Goal: Find specific page/section: Find specific page/section

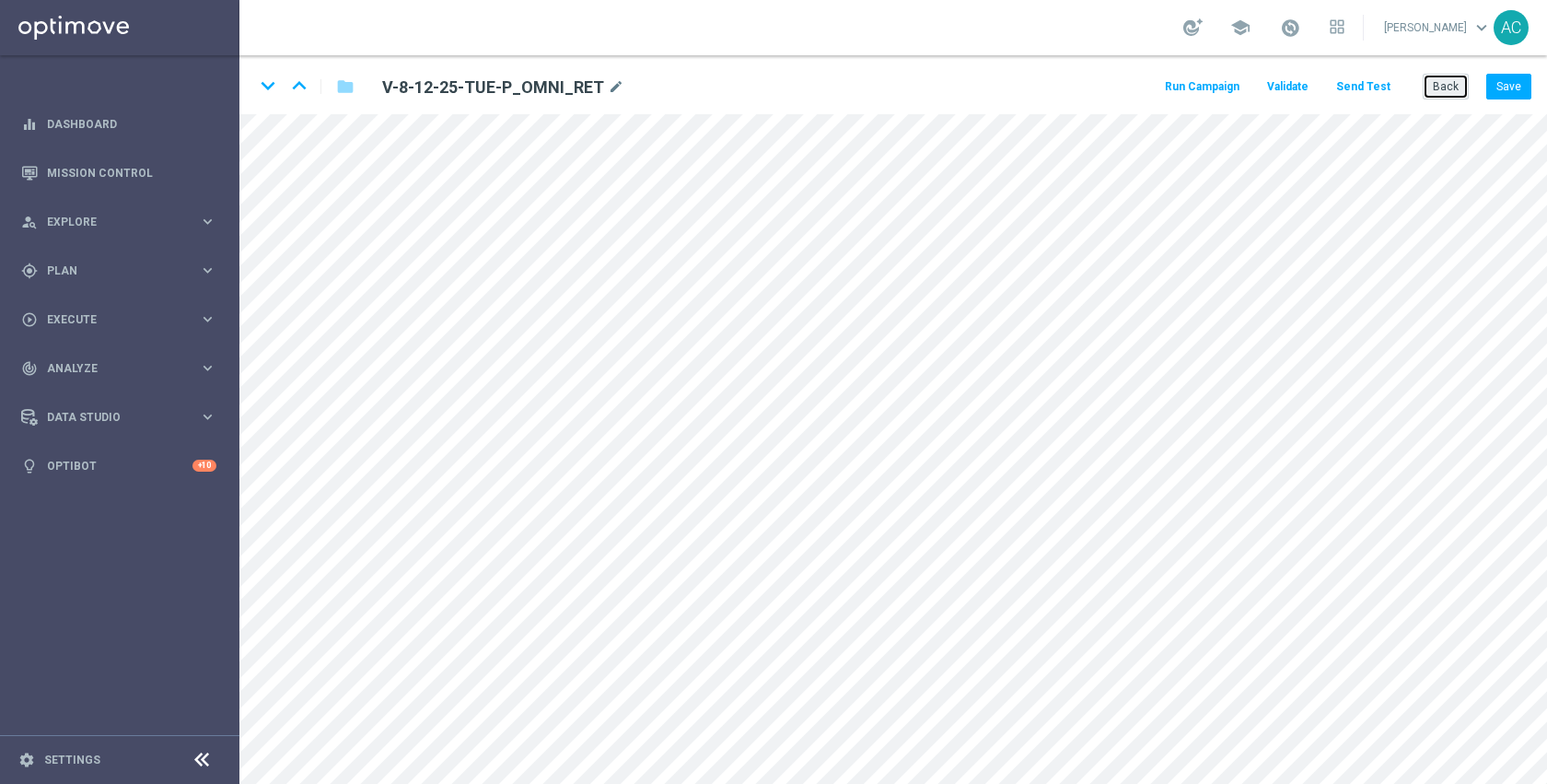
click at [1452, 83] on button "Back" at bounding box center [1445, 86] width 46 height 25
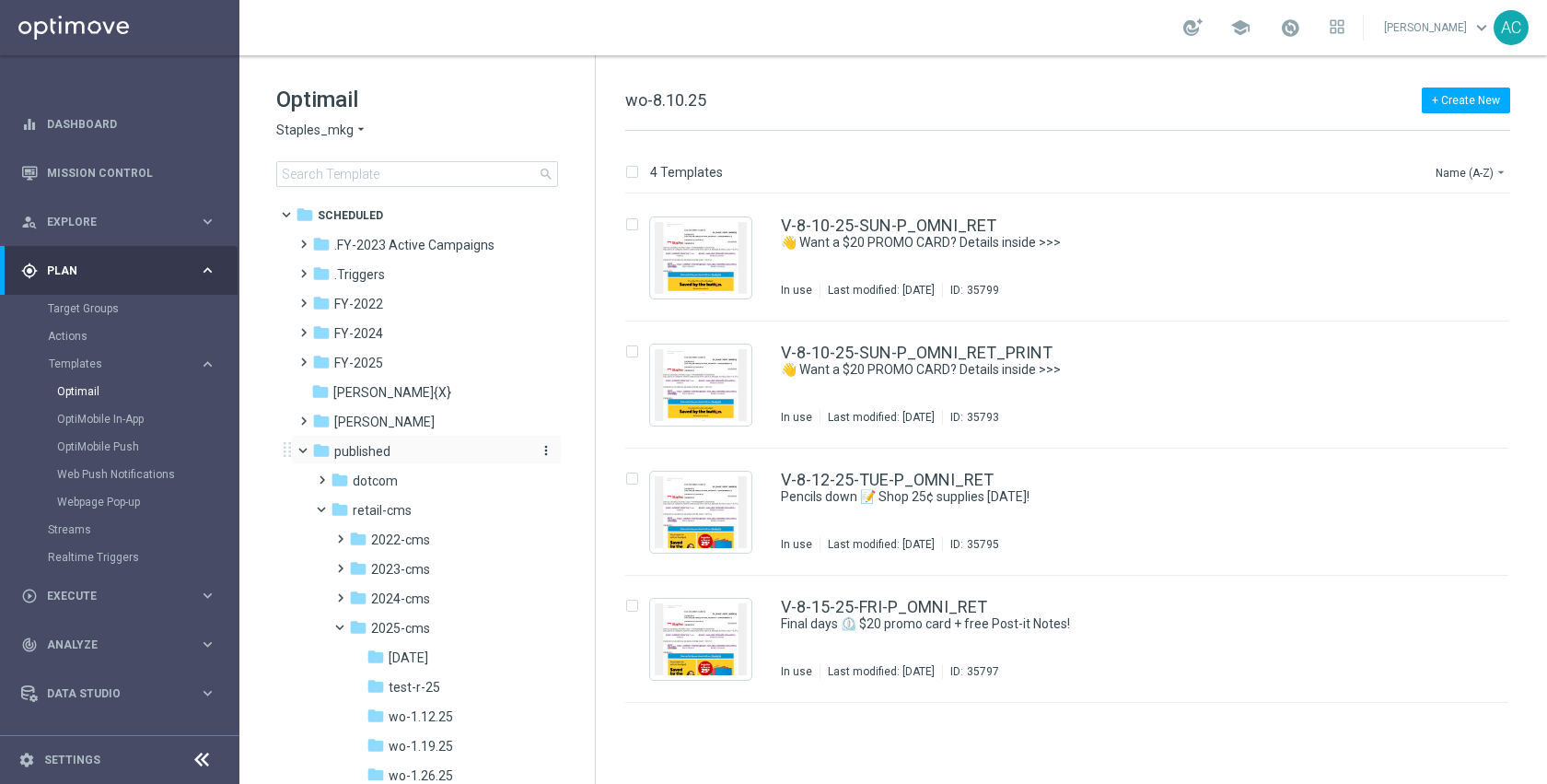
click at [377, 450] on span "published" at bounding box center [361, 450] width 56 height 17
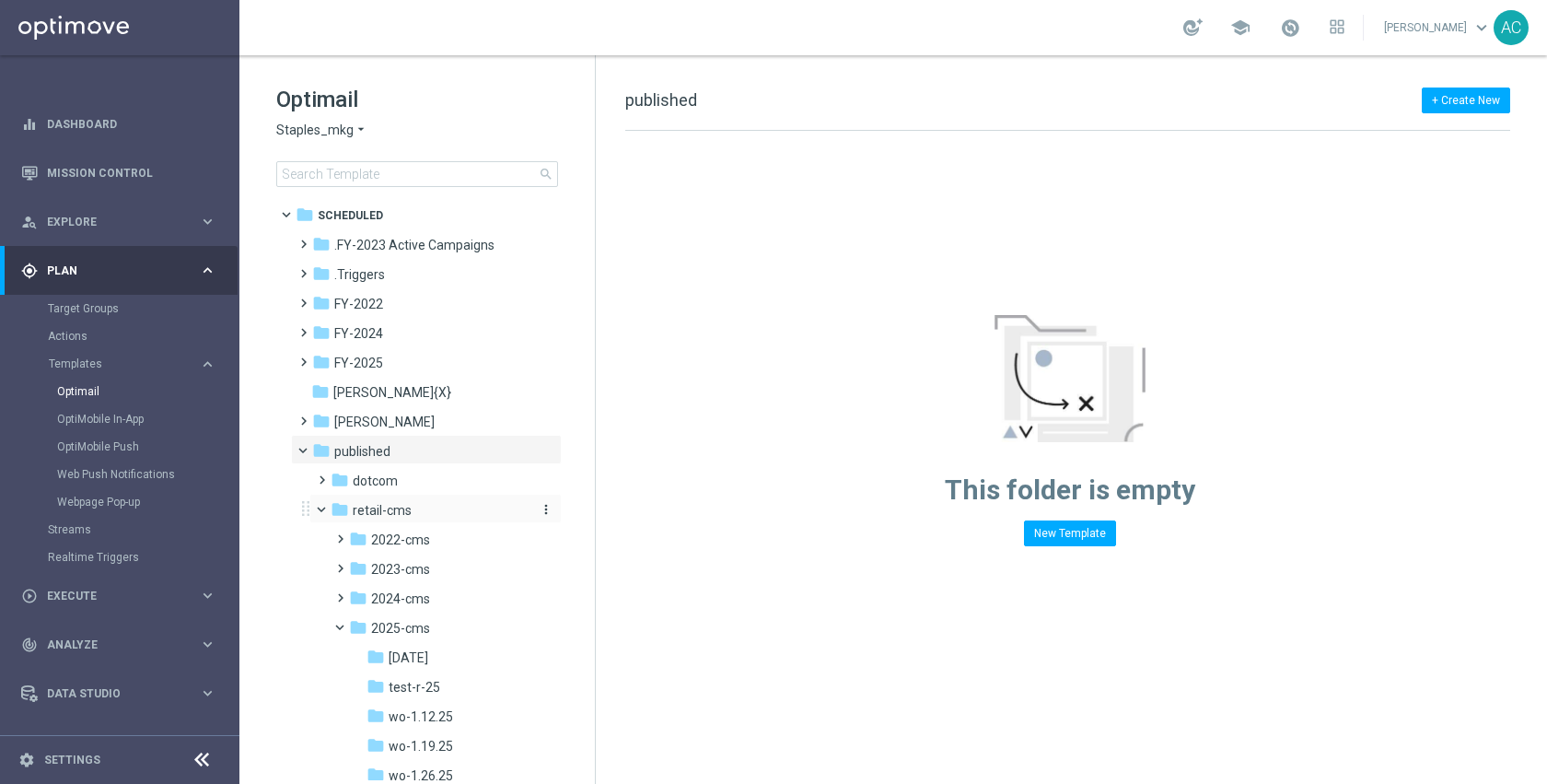
click at [402, 504] on span "retail-cms" at bounding box center [382, 510] width 59 height 17
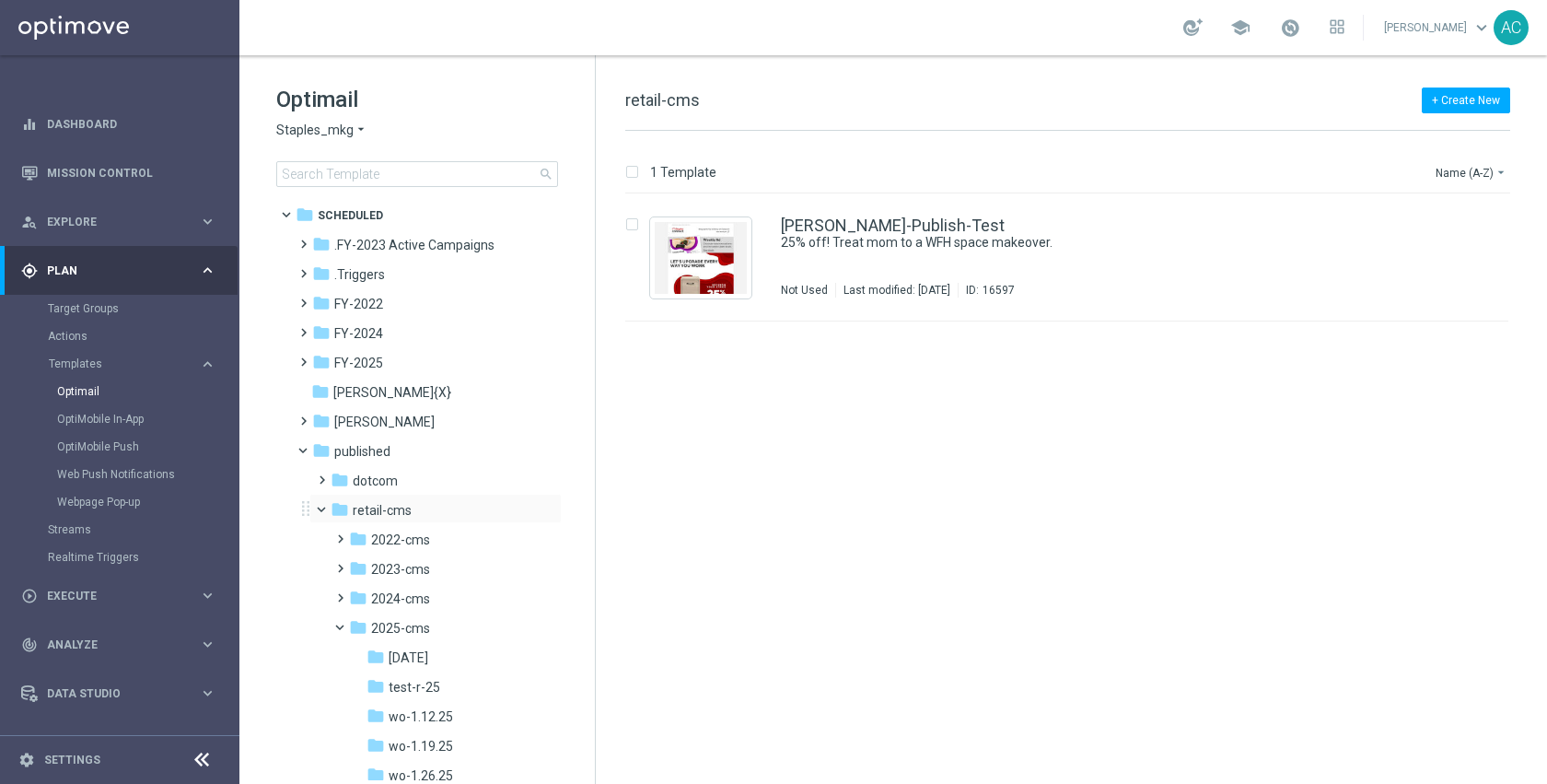
click at [326, 505] on span at bounding box center [330, 505] width 8 height 8
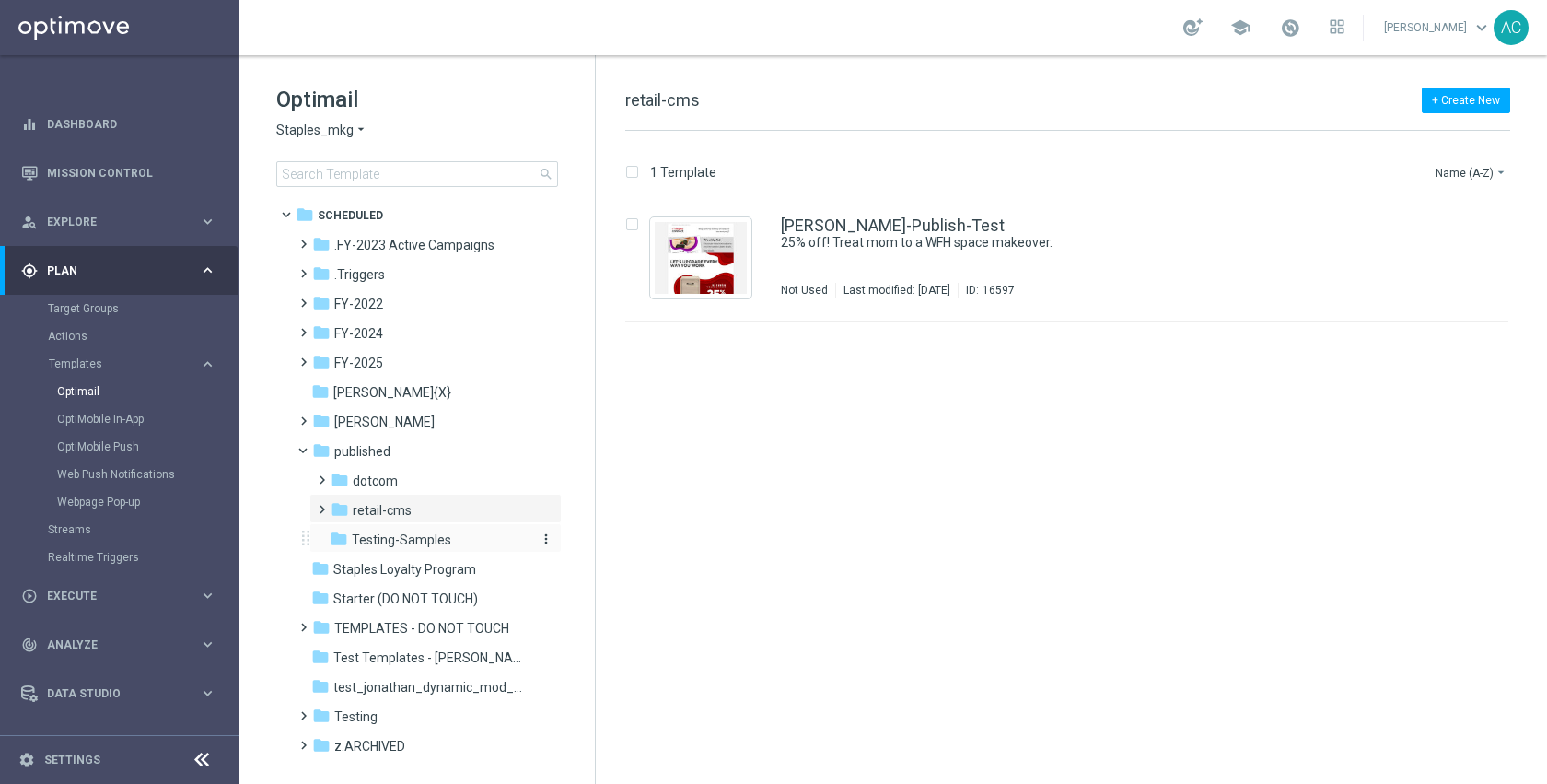
click at [412, 535] on span "Testing-Samples" at bounding box center [401, 539] width 100 height 17
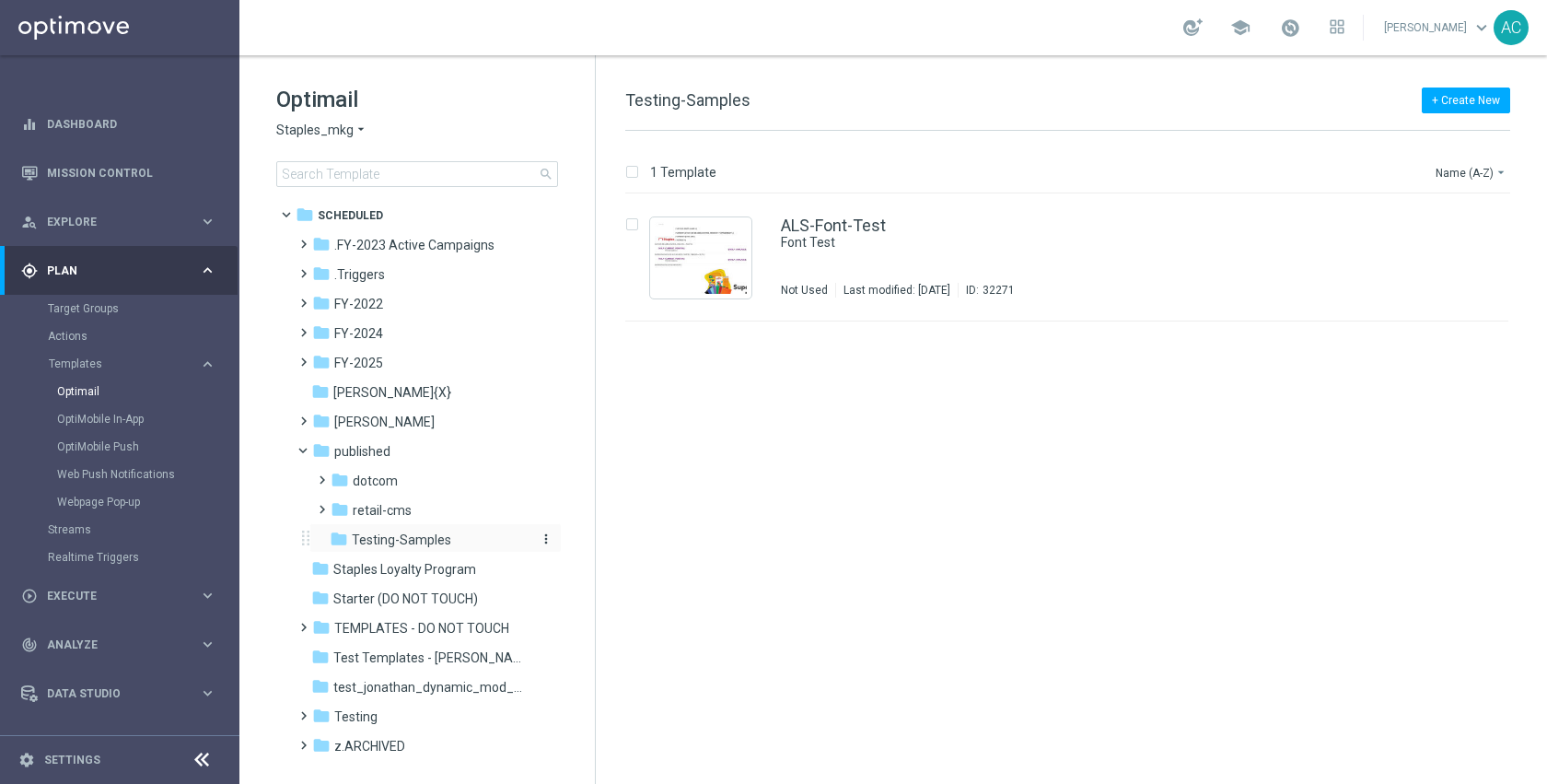
scroll to position [26, 0]
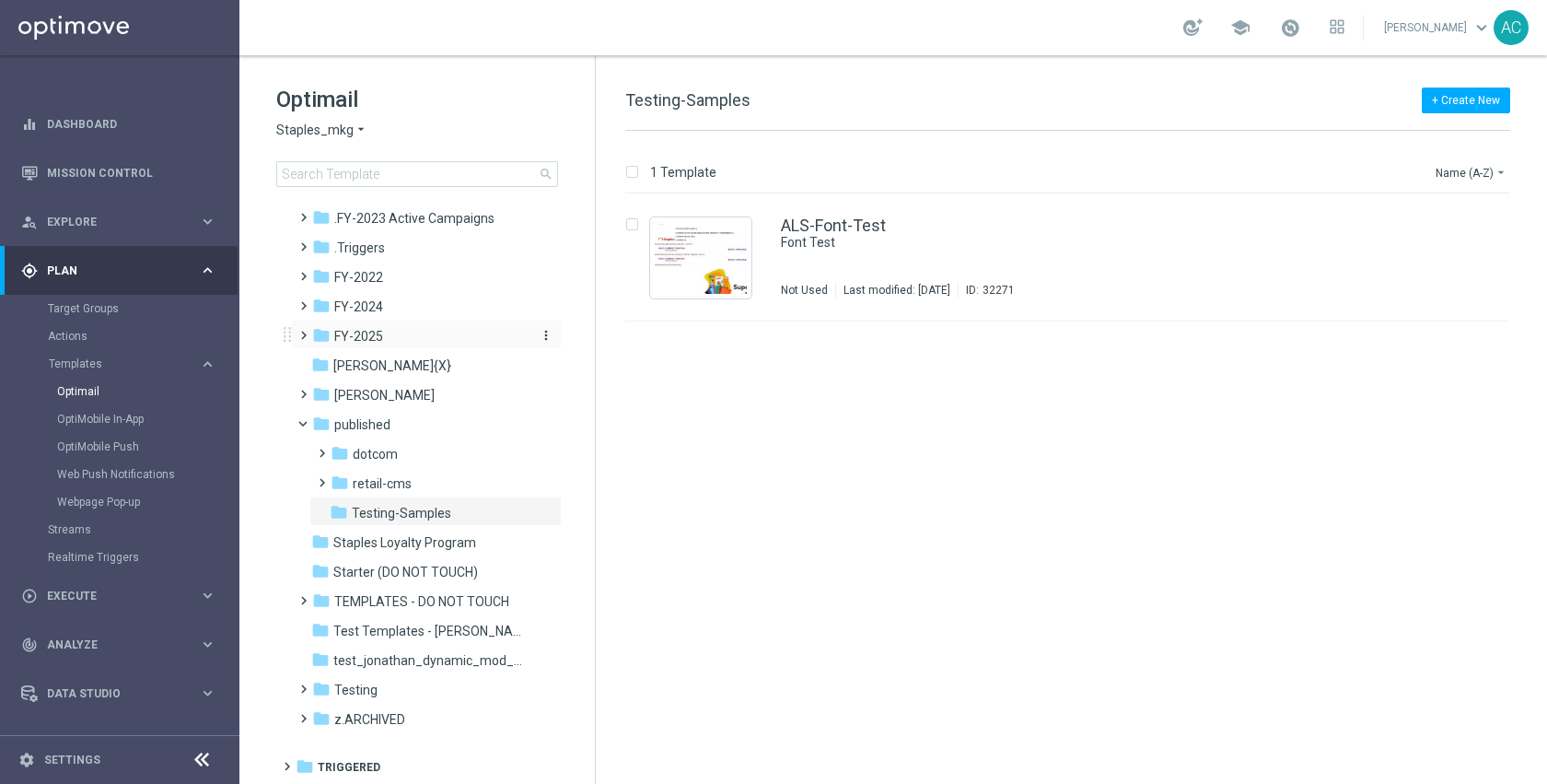
click at [439, 332] on div "folder FY-2025" at bounding box center [418, 337] width 211 height 22
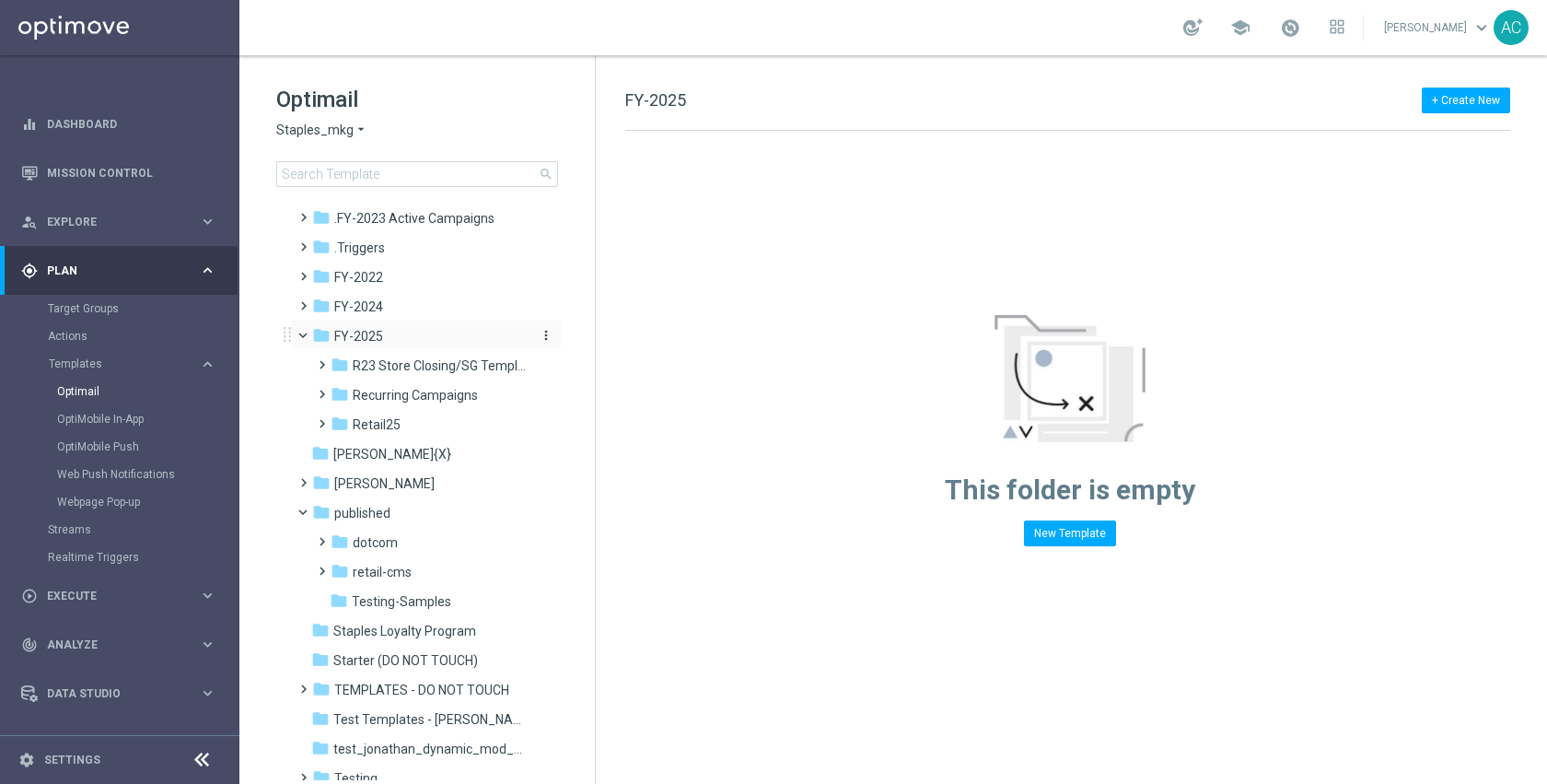
click at [419, 336] on div "folder FY-2025" at bounding box center [418, 337] width 211 height 22
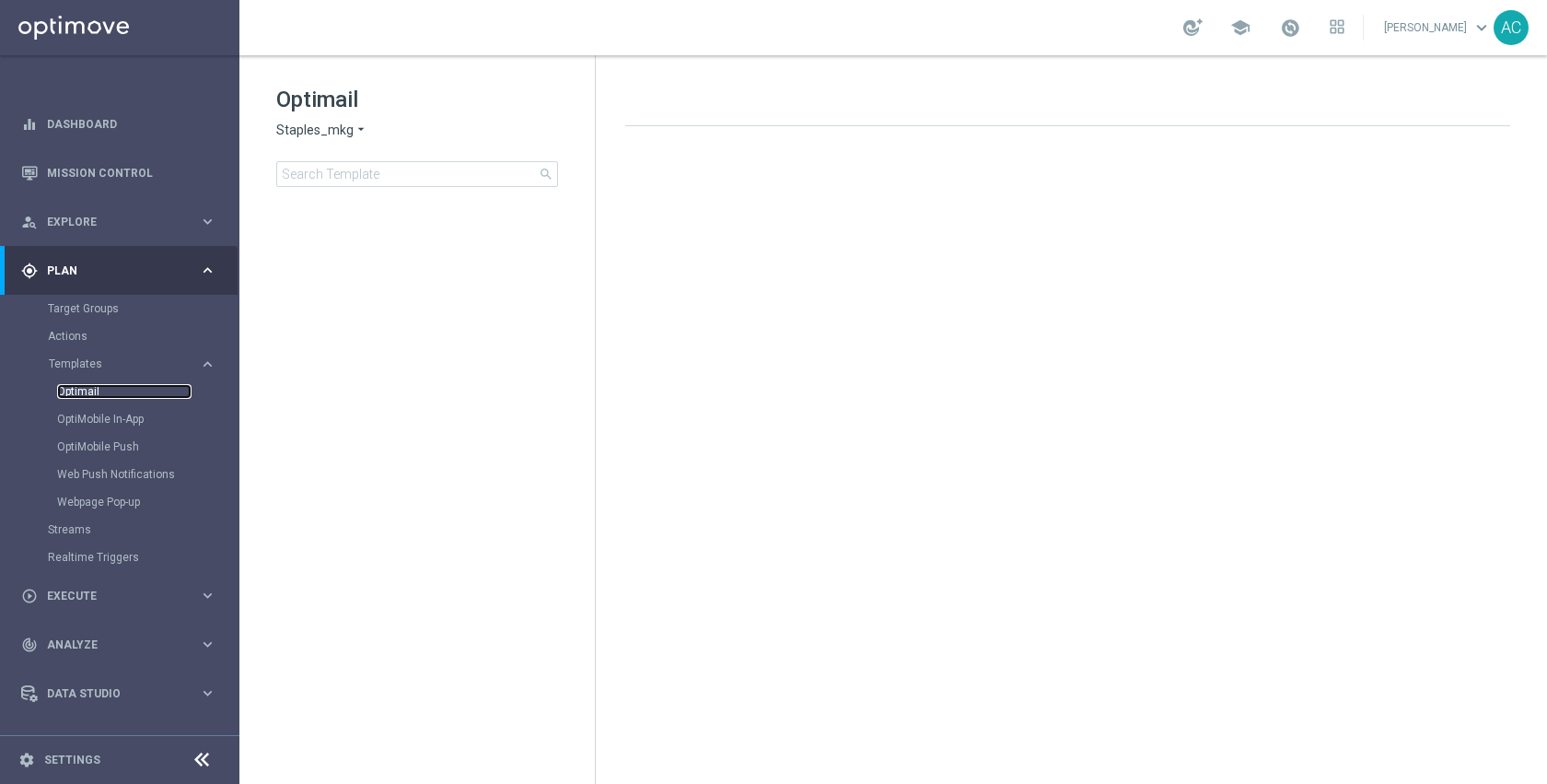
click at [84, 392] on link "Optimail" at bounding box center [123, 391] width 134 height 15
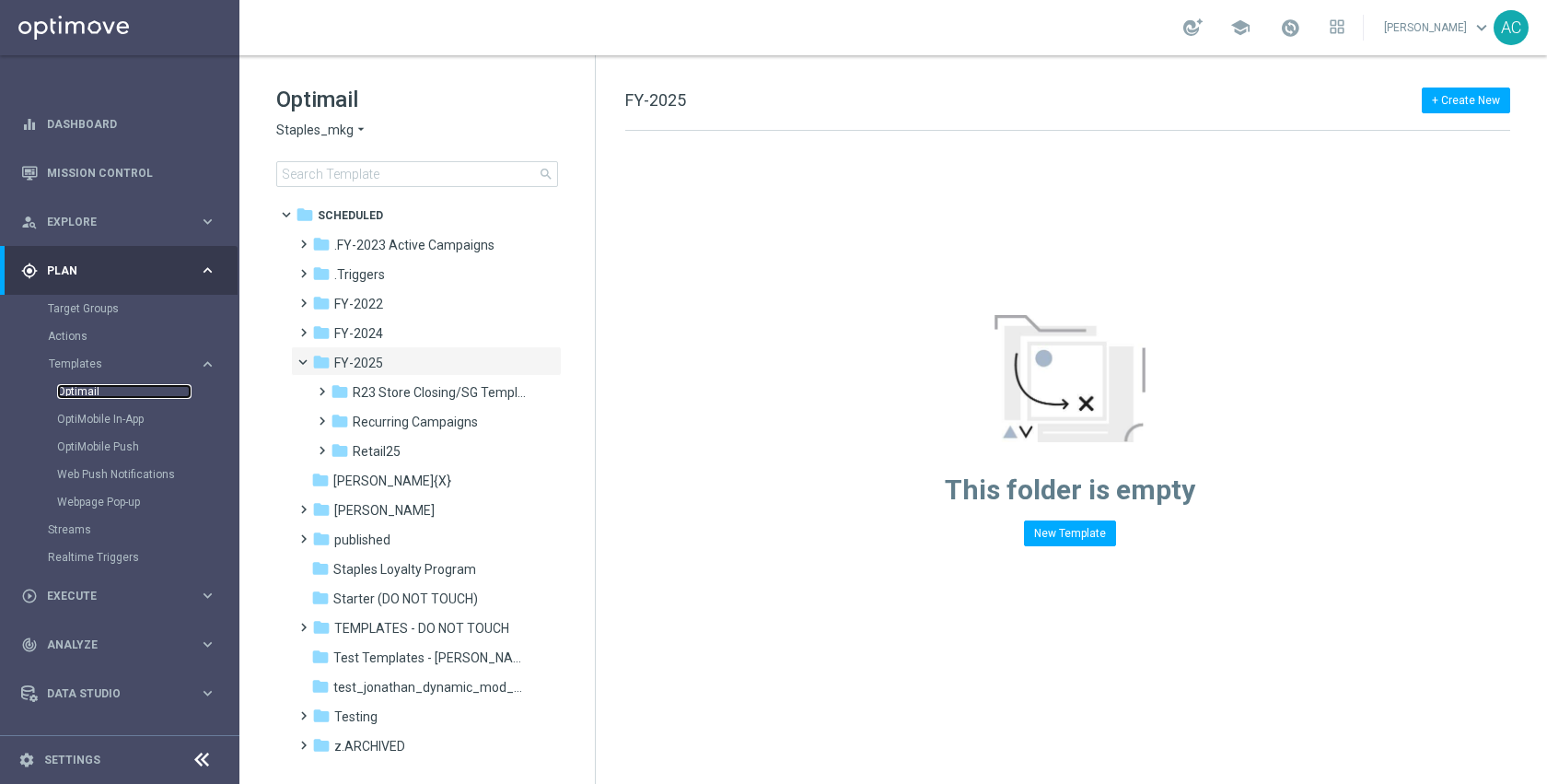
click at [84, 392] on link "Optimail" at bounding box center [123, 391] width 134 height 15
click at [97, 423] on link "OptiMobile In-App" at bounding box center [123, 418] width 134 height 15
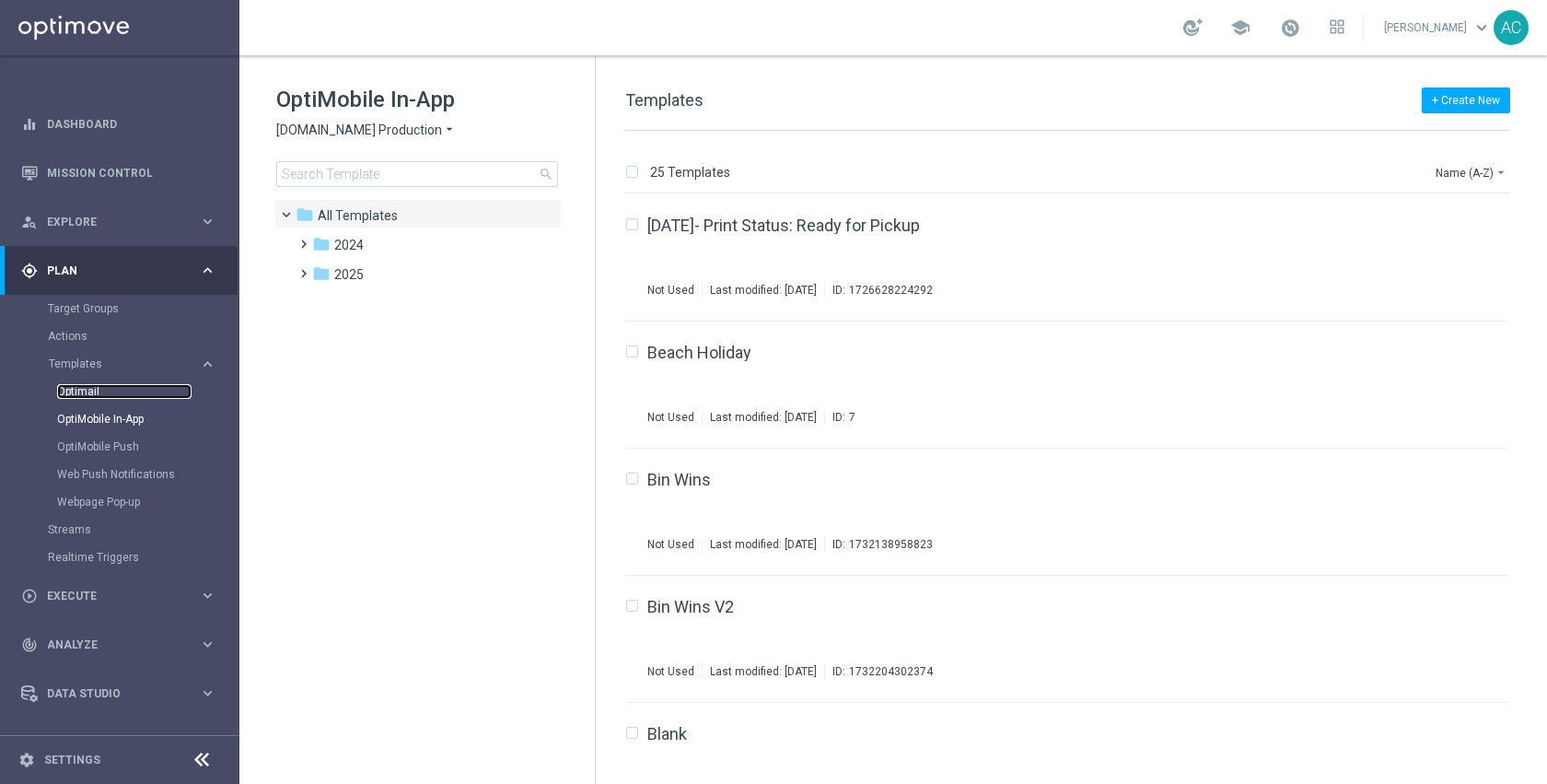
click at [90, 393] on link "Optimail" at bounding box center [123, 391] width 134 height 15
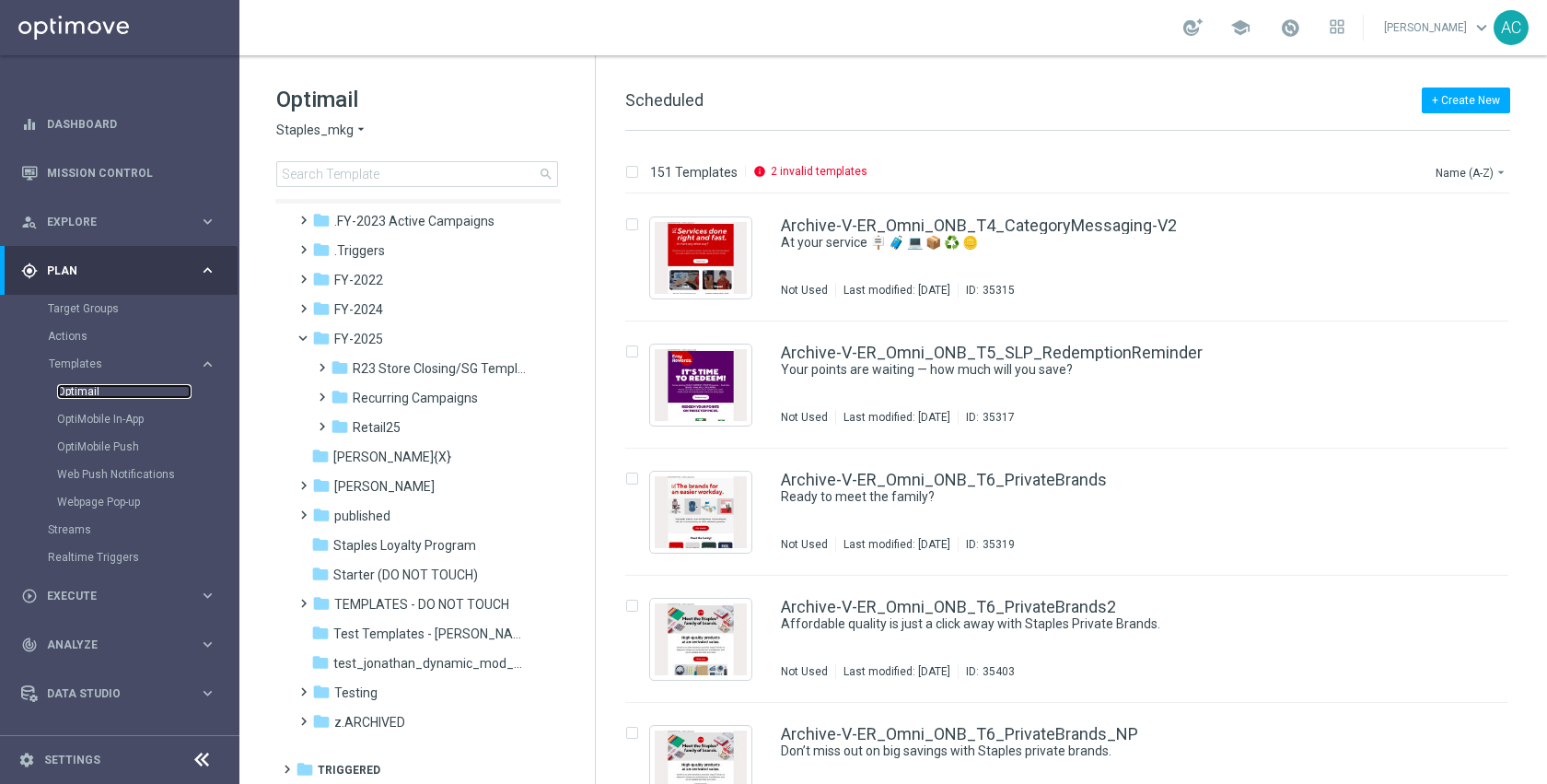
scroll to position [26, 0]
click at [378, 692] on div "folder Testing" at bounding box center [418, 690] width 211 height 22
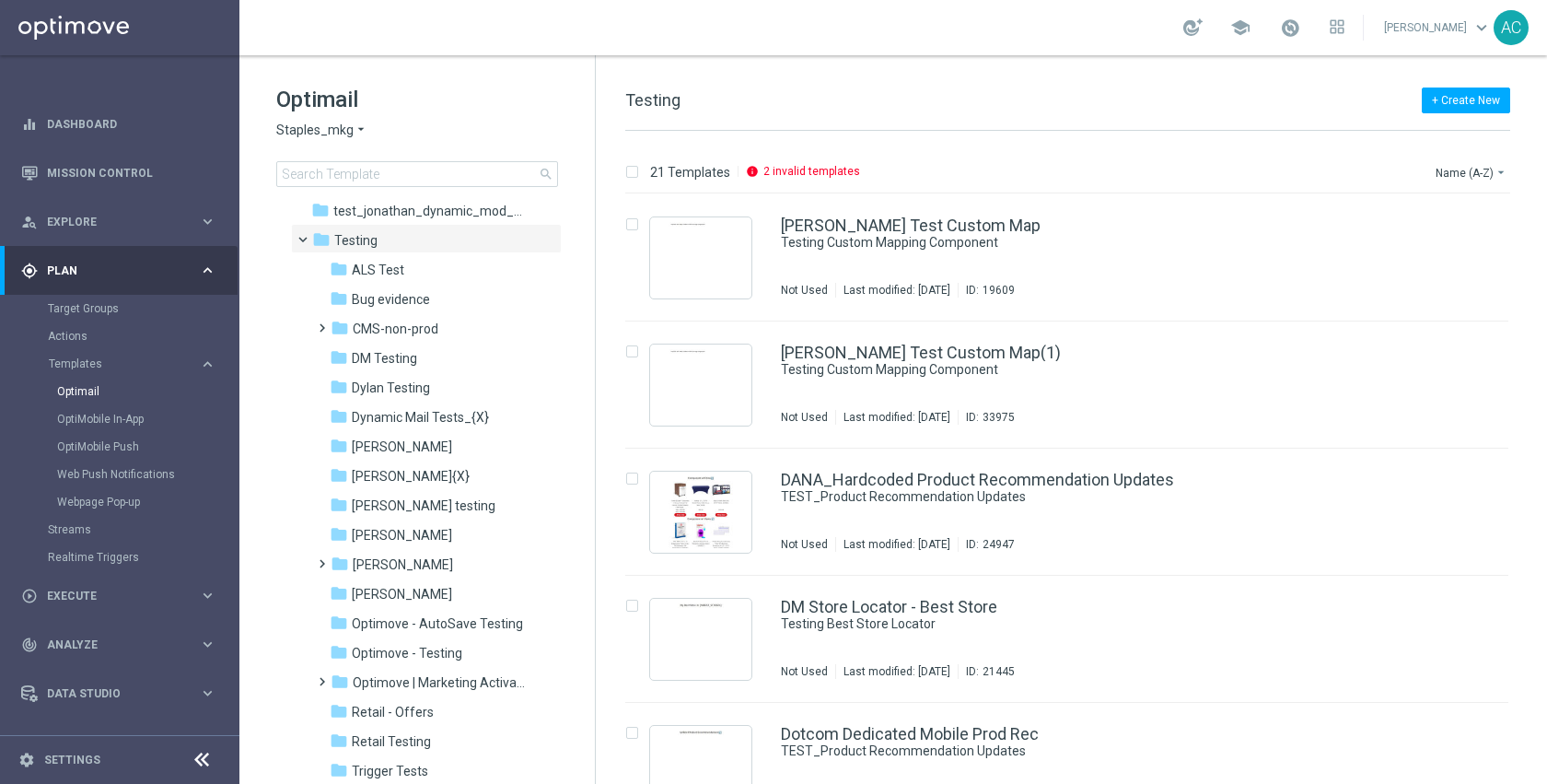
scroll to position [557, 0]
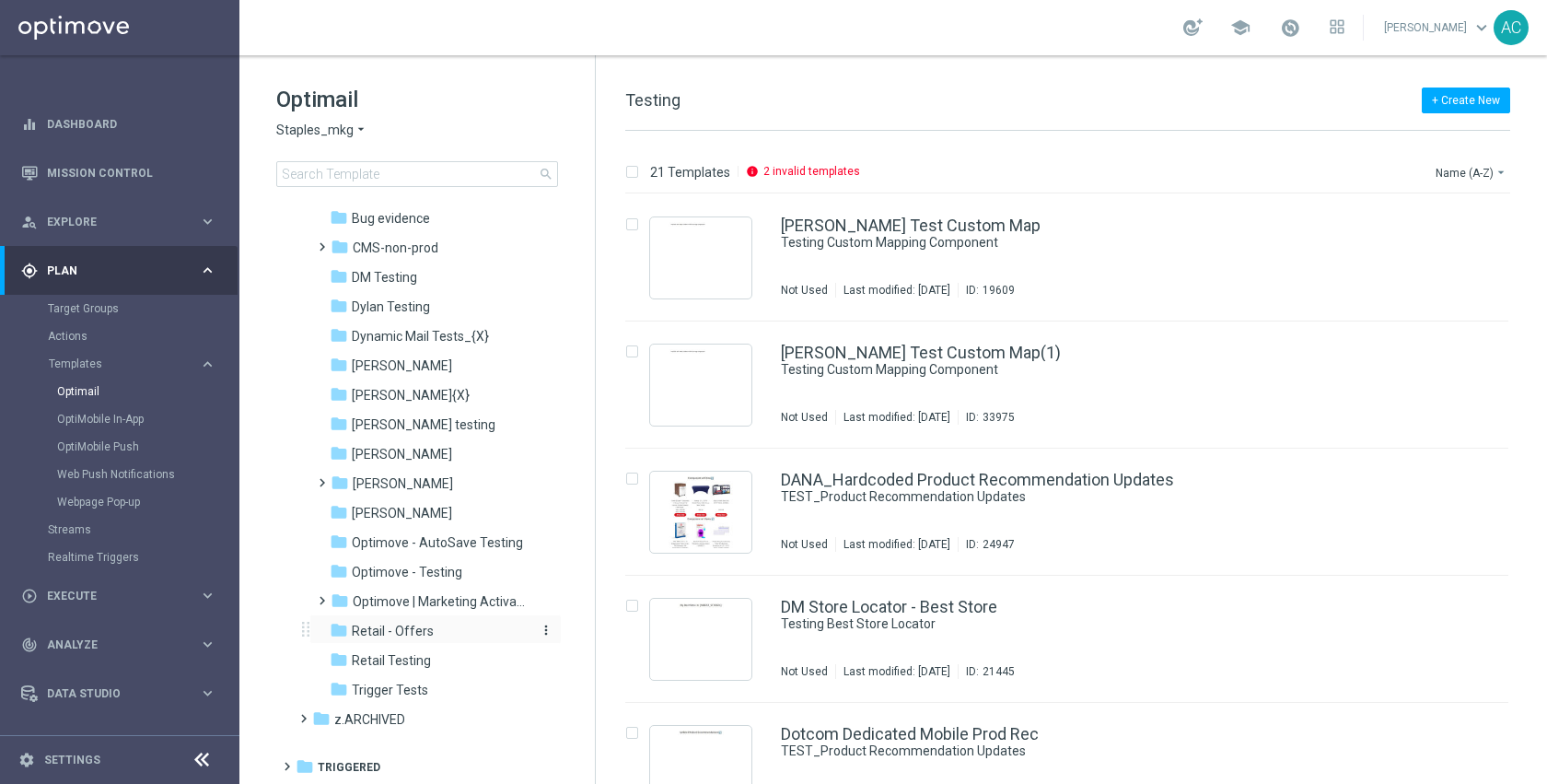
click at [436, 622] on div "folder Retail - Offers" at bounding box center [428, 631] width 196 height 22
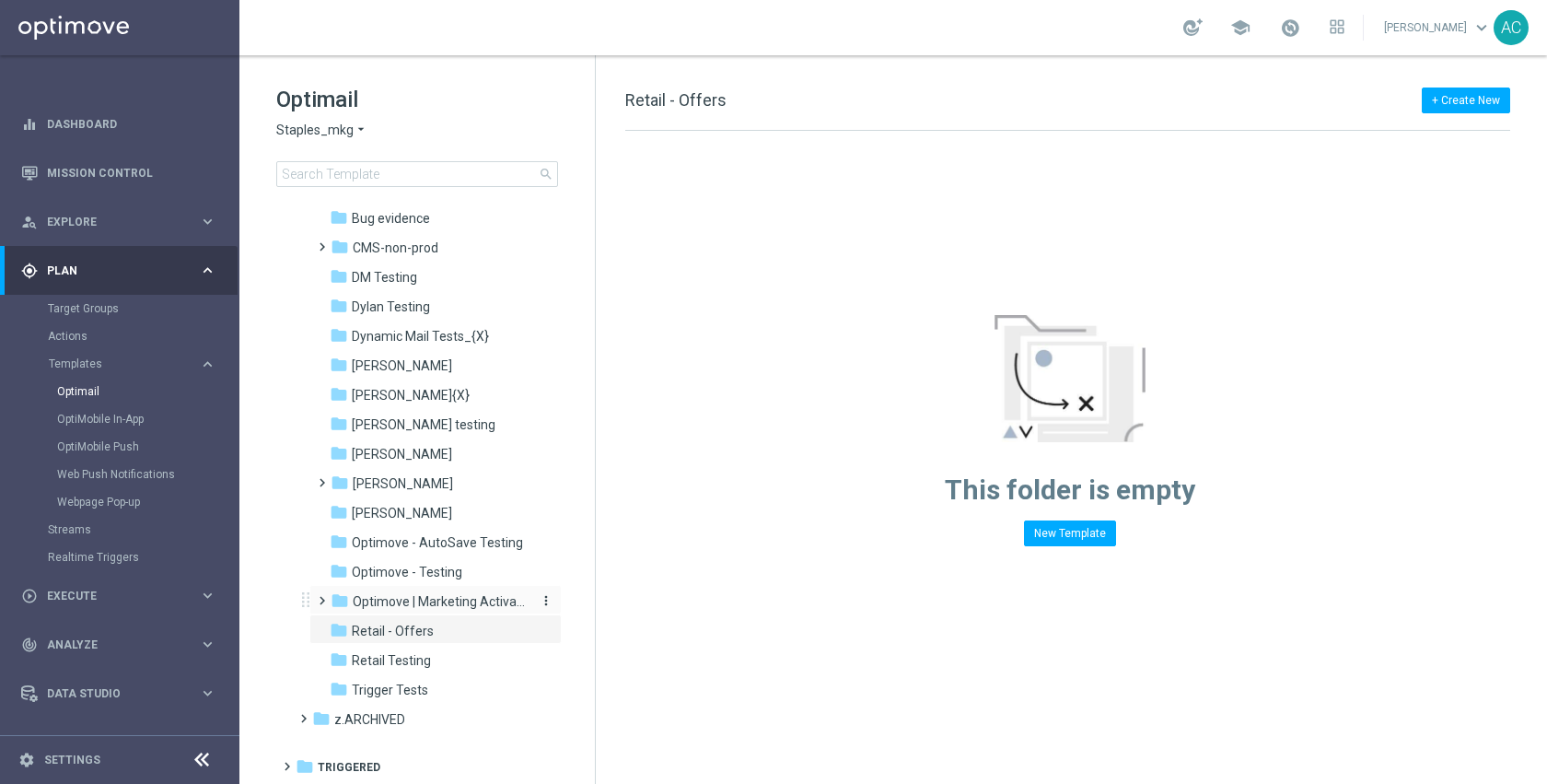
click at [437, 601] on span "Optimove | Marketing Activation Services" at bounding box center [440, 601] width 174 height 17
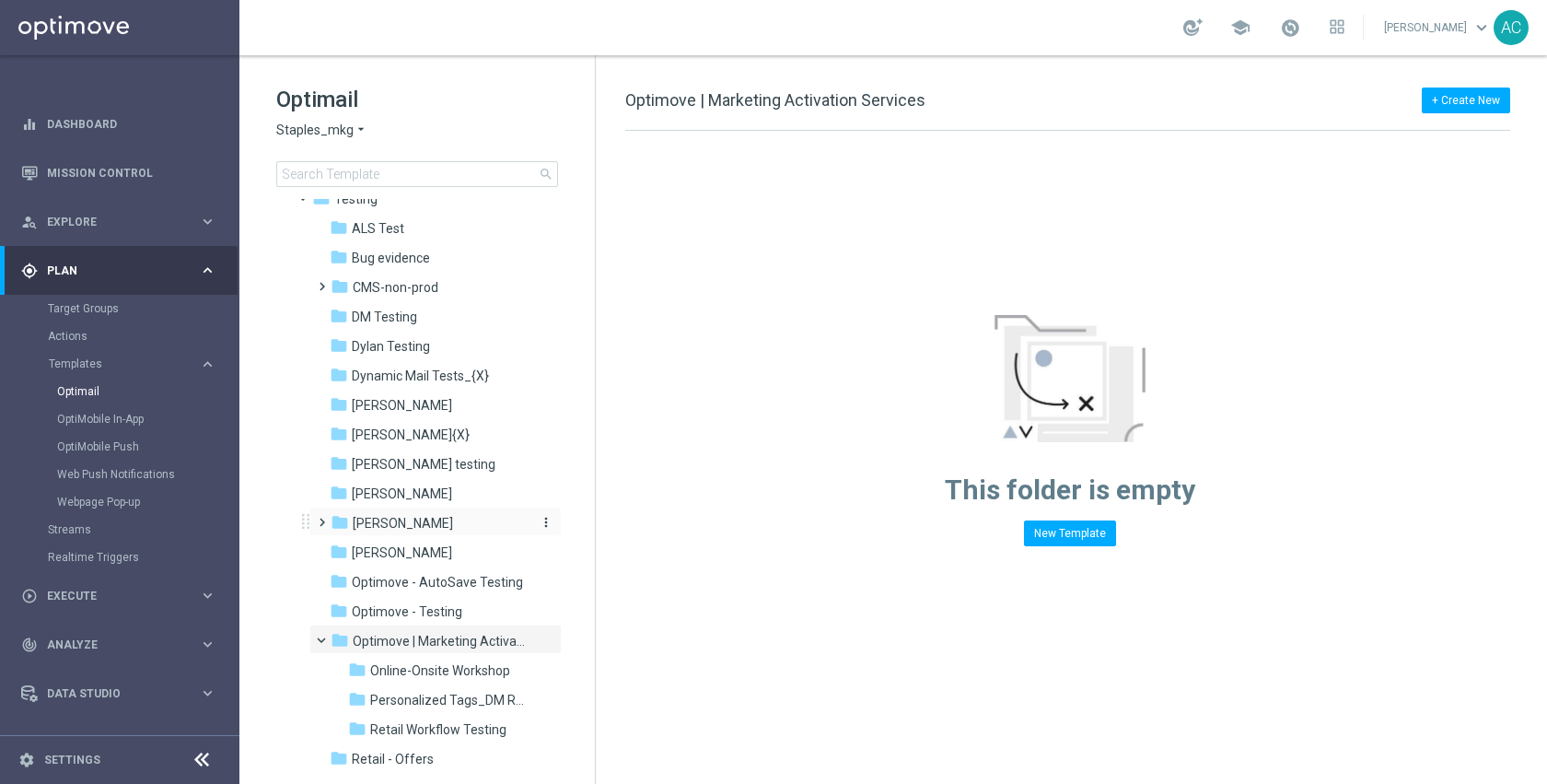
scroll to position [409, 0]
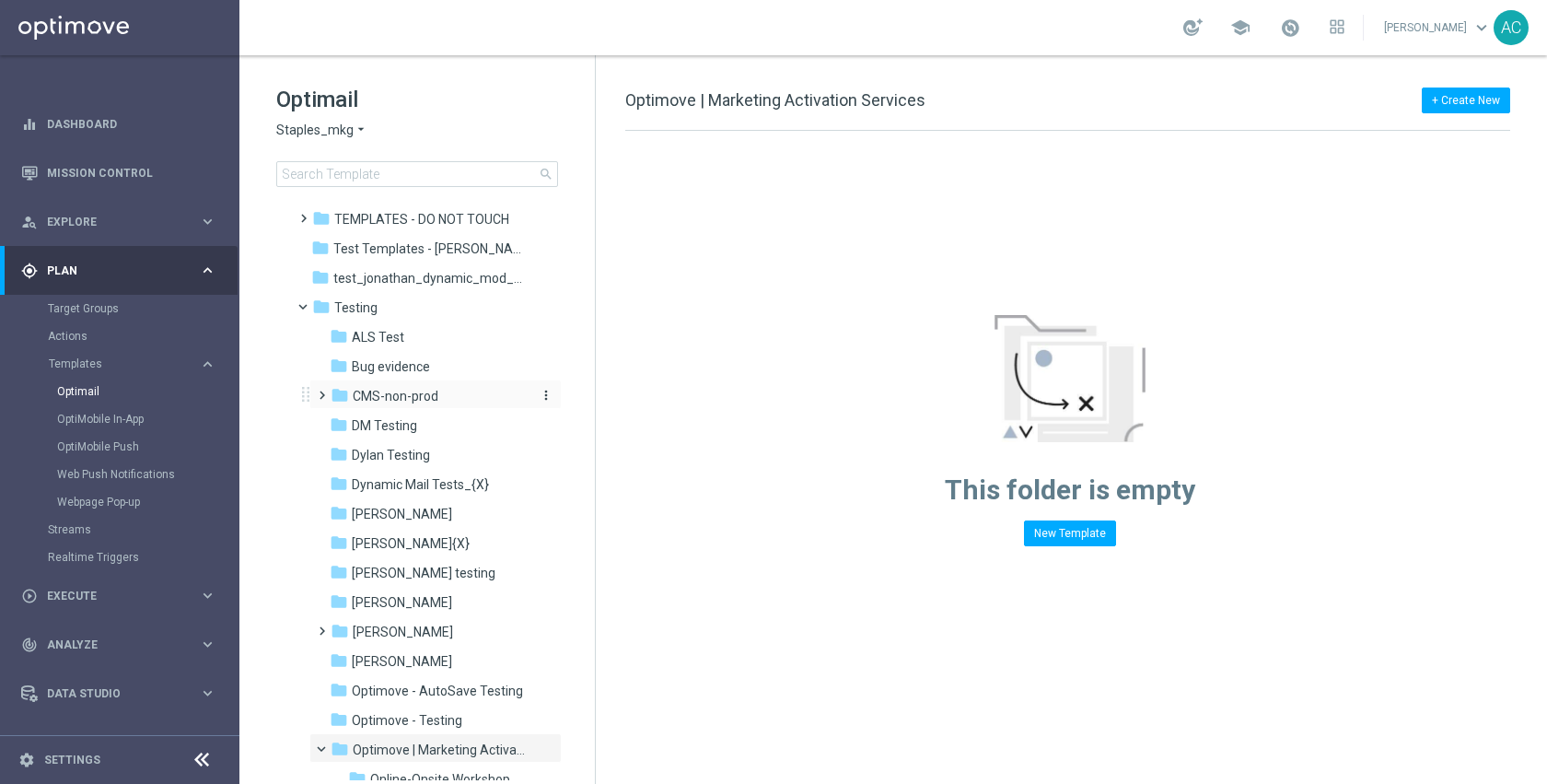
click at [411, 395] on span "CMS-non-prod" at bounding box center [395, 395] width 85 height 17
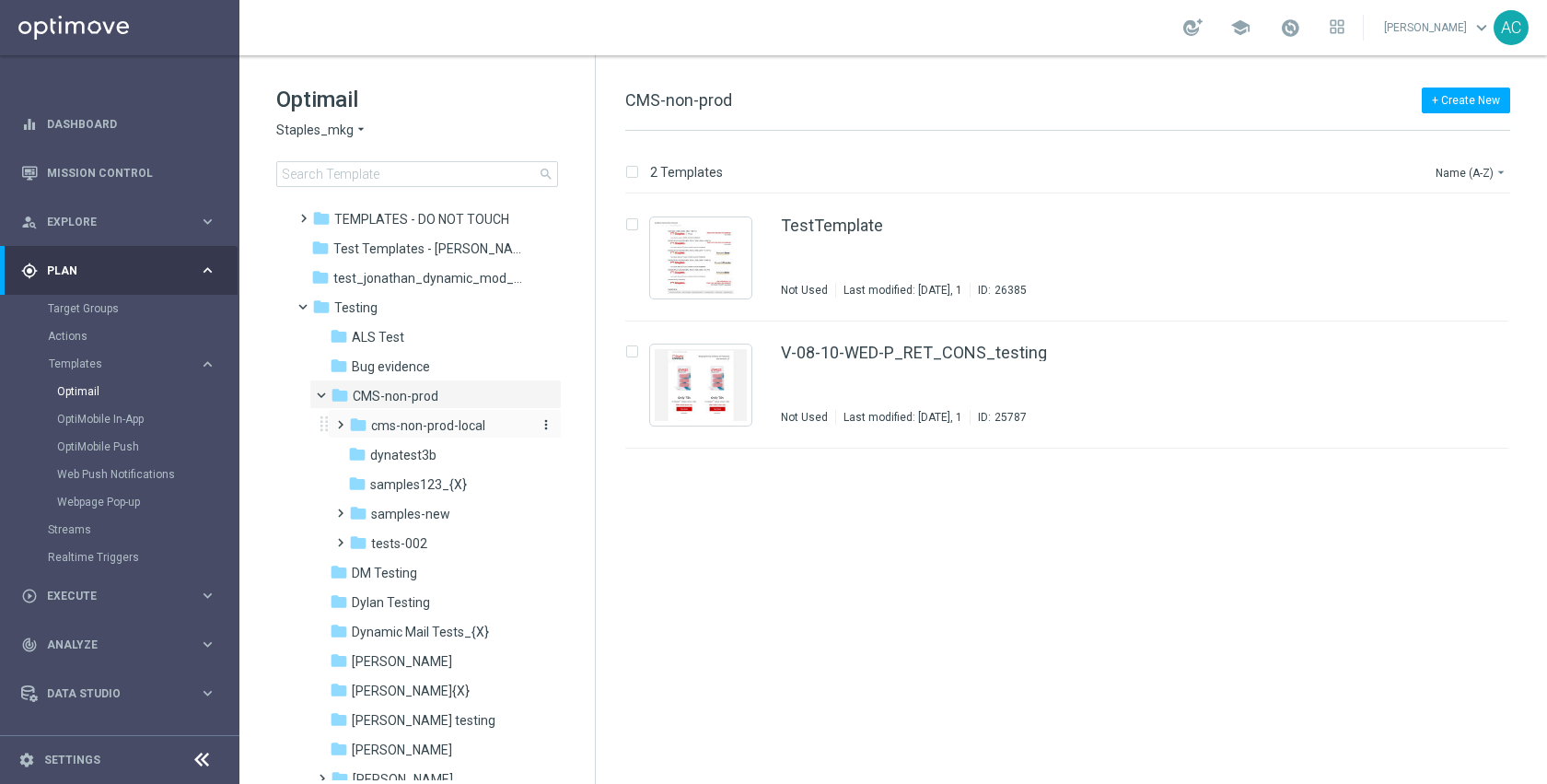
click at [444, 423] on span "cms-non-prod-local" at bounding box center [428, 425] width 115 height 17
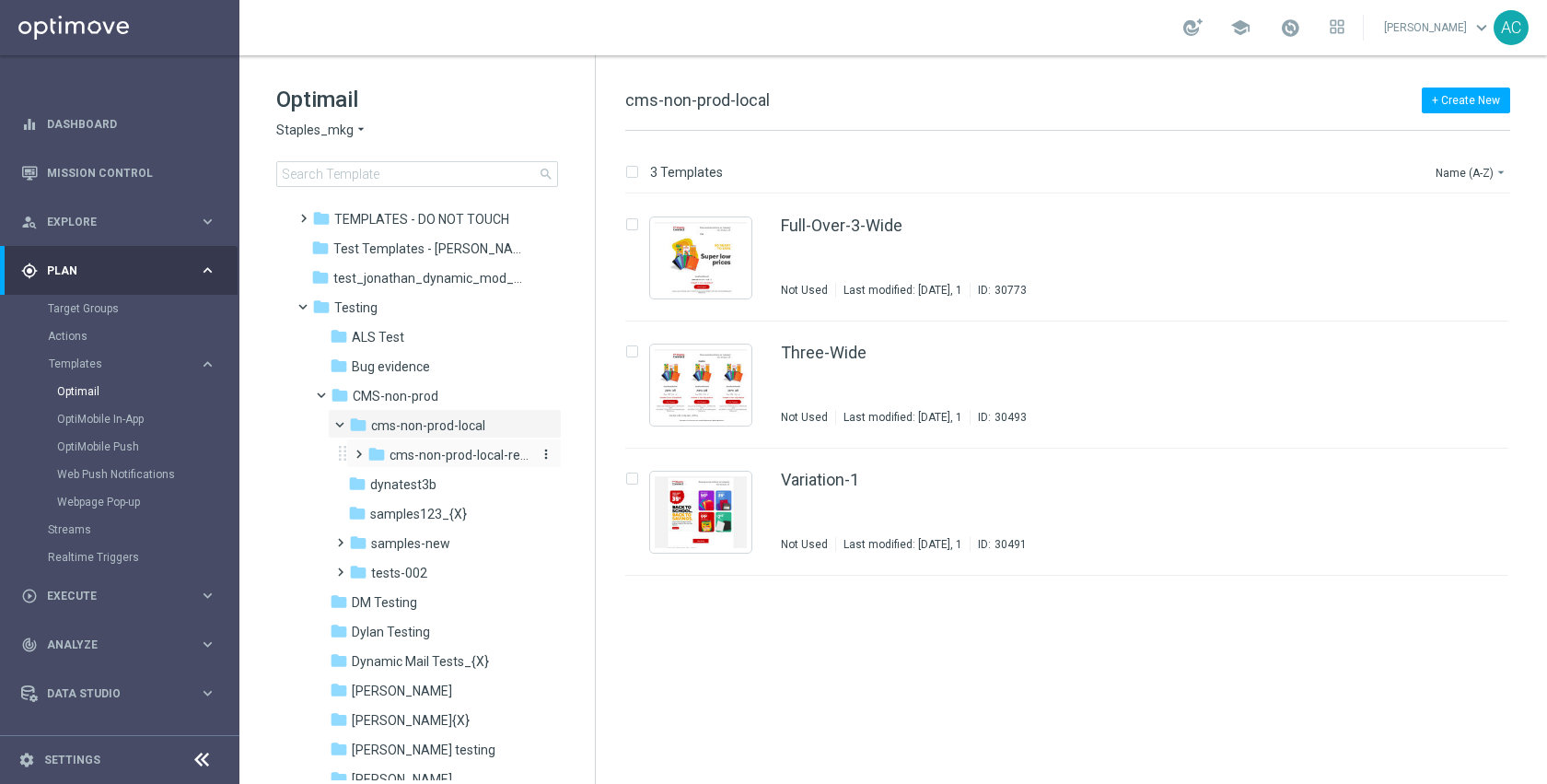
click at [447, 458] on span "cms-non-prod-local-retail-test" at bounding box center [461, 454] width 143 height 17
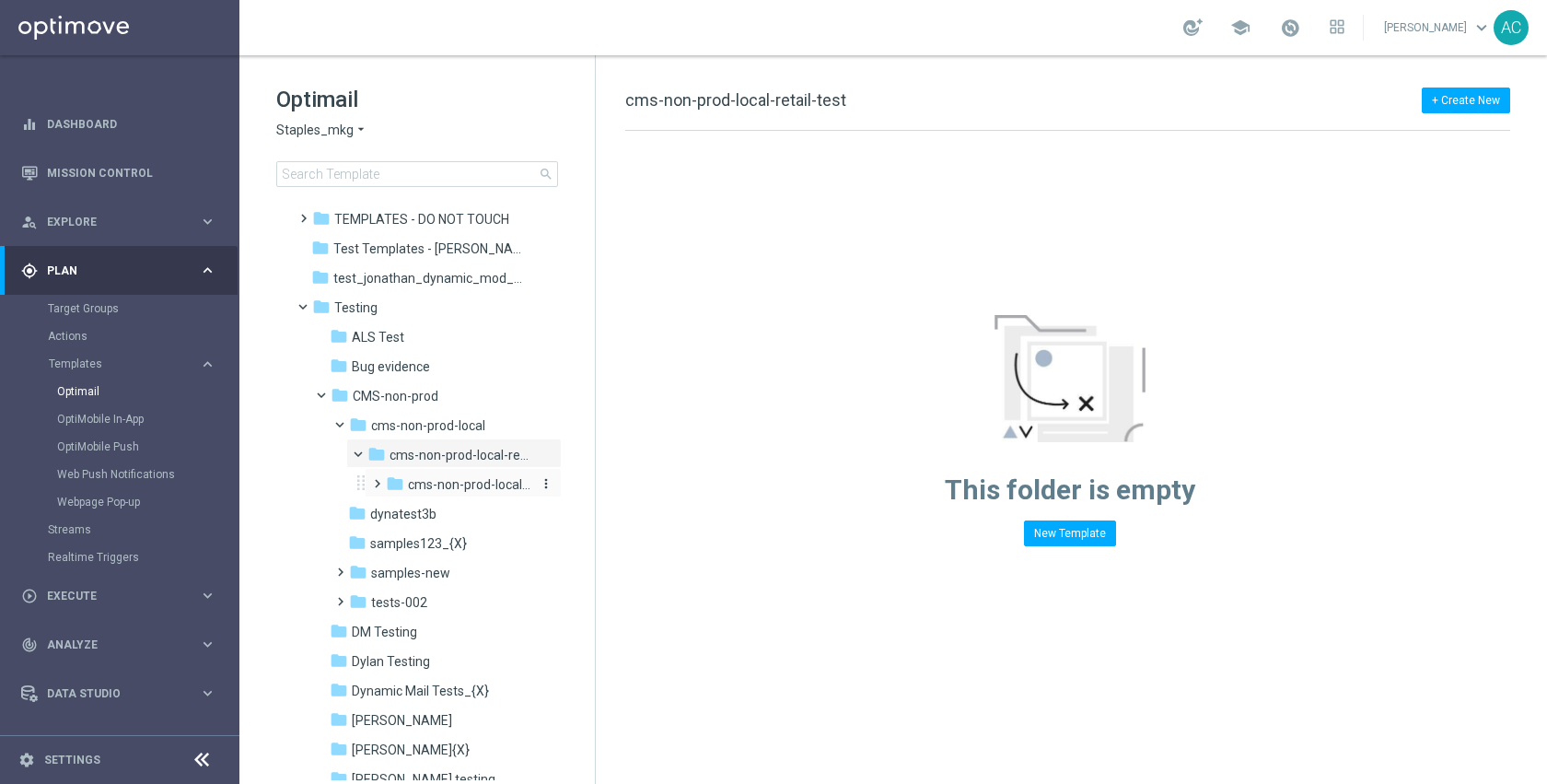
click at [452, 489] on span "cms-non-prod-local-retail-test-2022-test" at bounding box center [471, 484] width 125 height 17
click at [457, 511] on span "cms-non-prod-local-retail-test-2022-test-wo-2.27.22-test" at bounding box center [480, 513] width 107 height 17
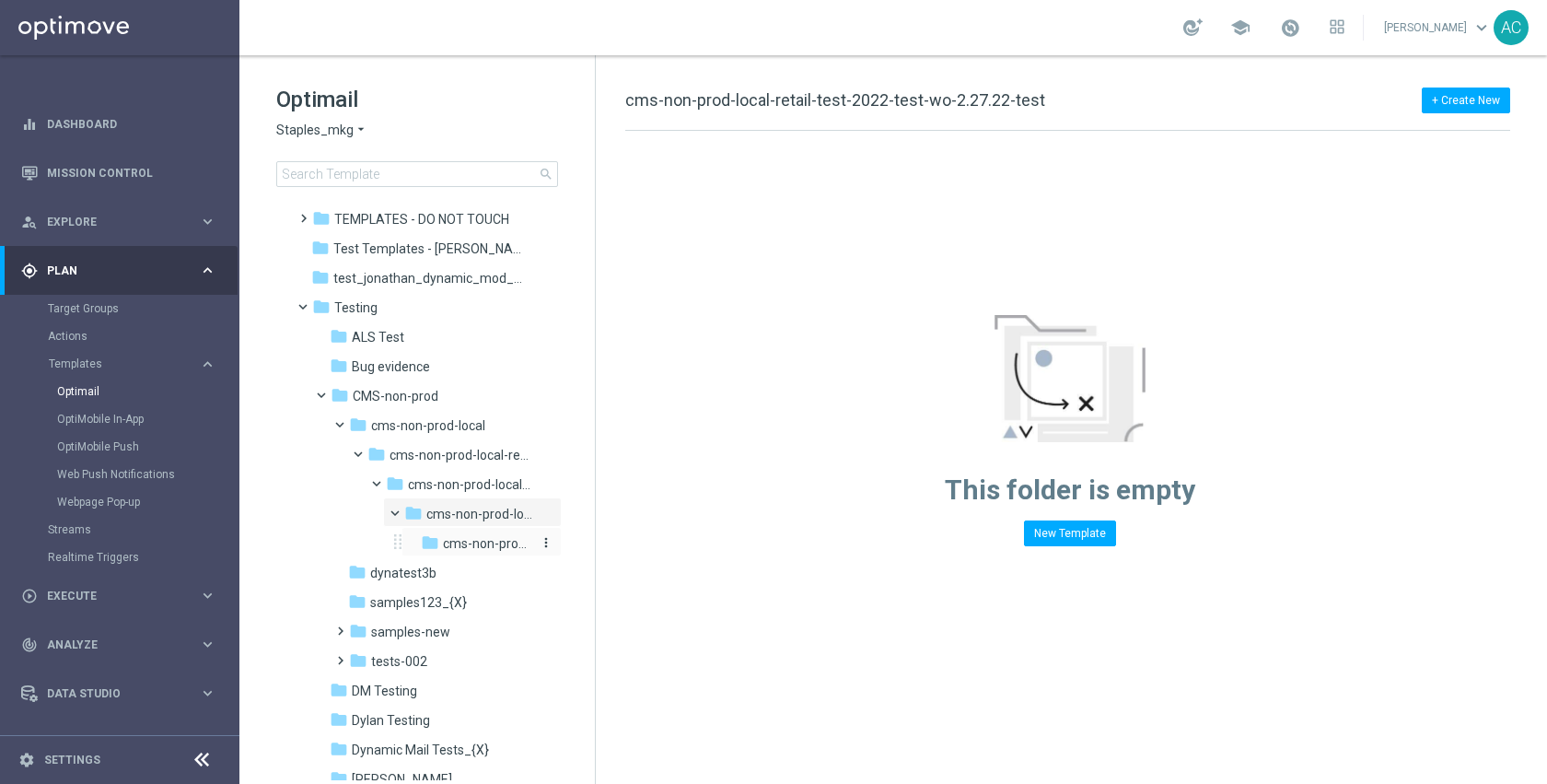
click at [465, 540] on span "cms-non-prod-local-retail-test-2022-test-wo-2.27.22-test-2.27-[DATE]-test" at bounding box center [487, 543] width 88 height 17
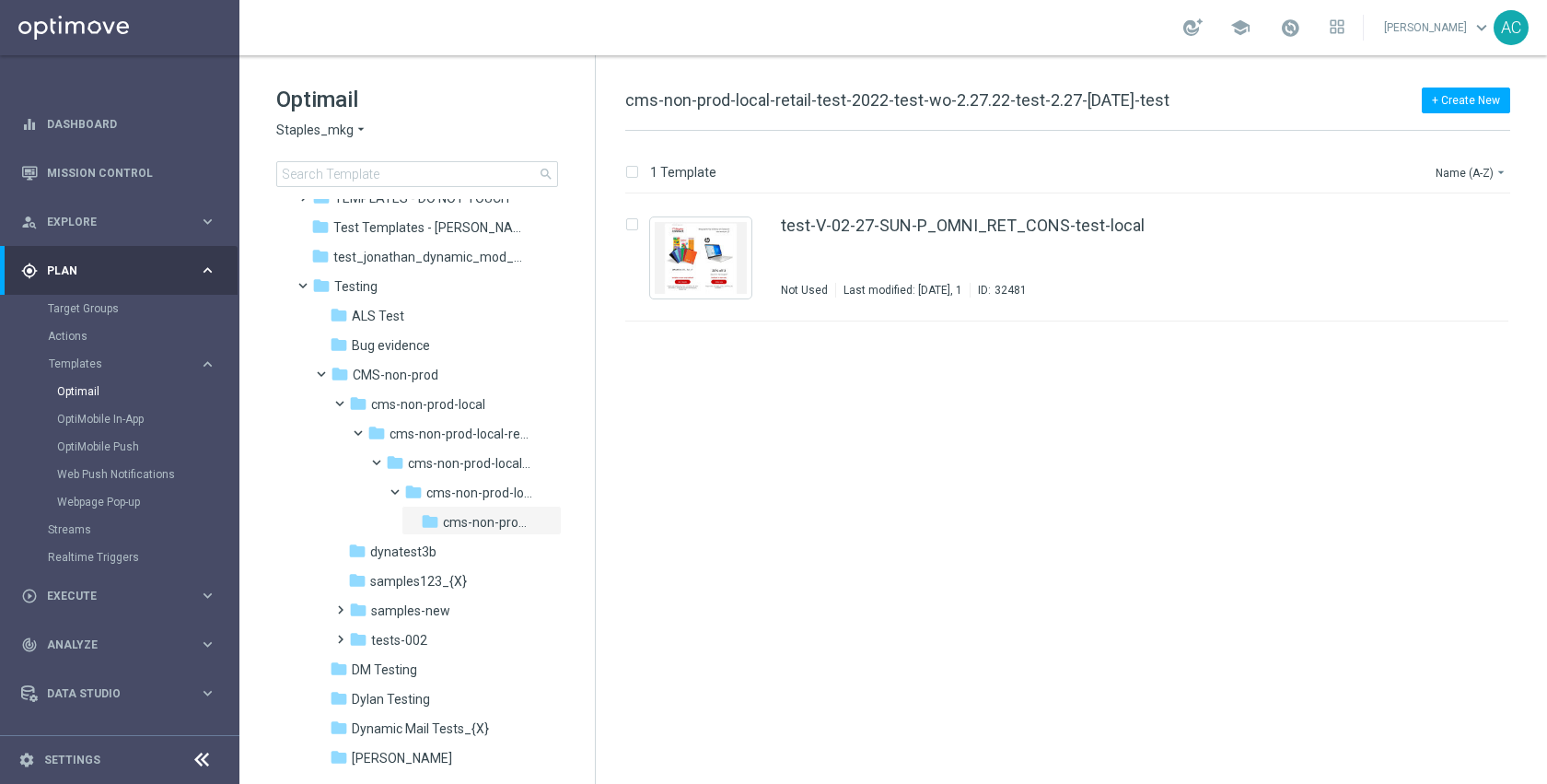
scroll to position [416, 0]
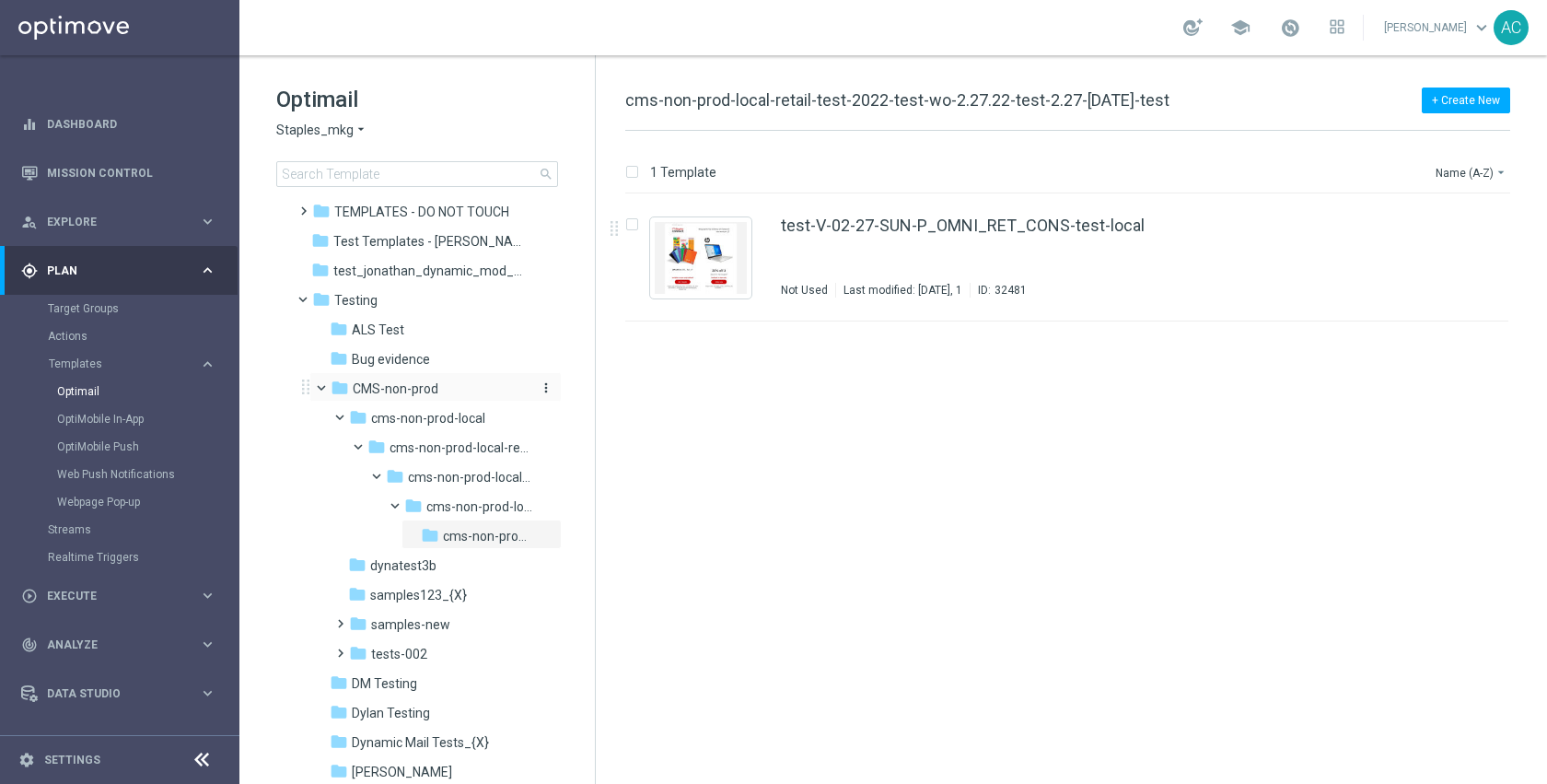
click at [438, 390] on div "folder CMS-non-prod" at bounding box center [429, 390] width 196 height 22
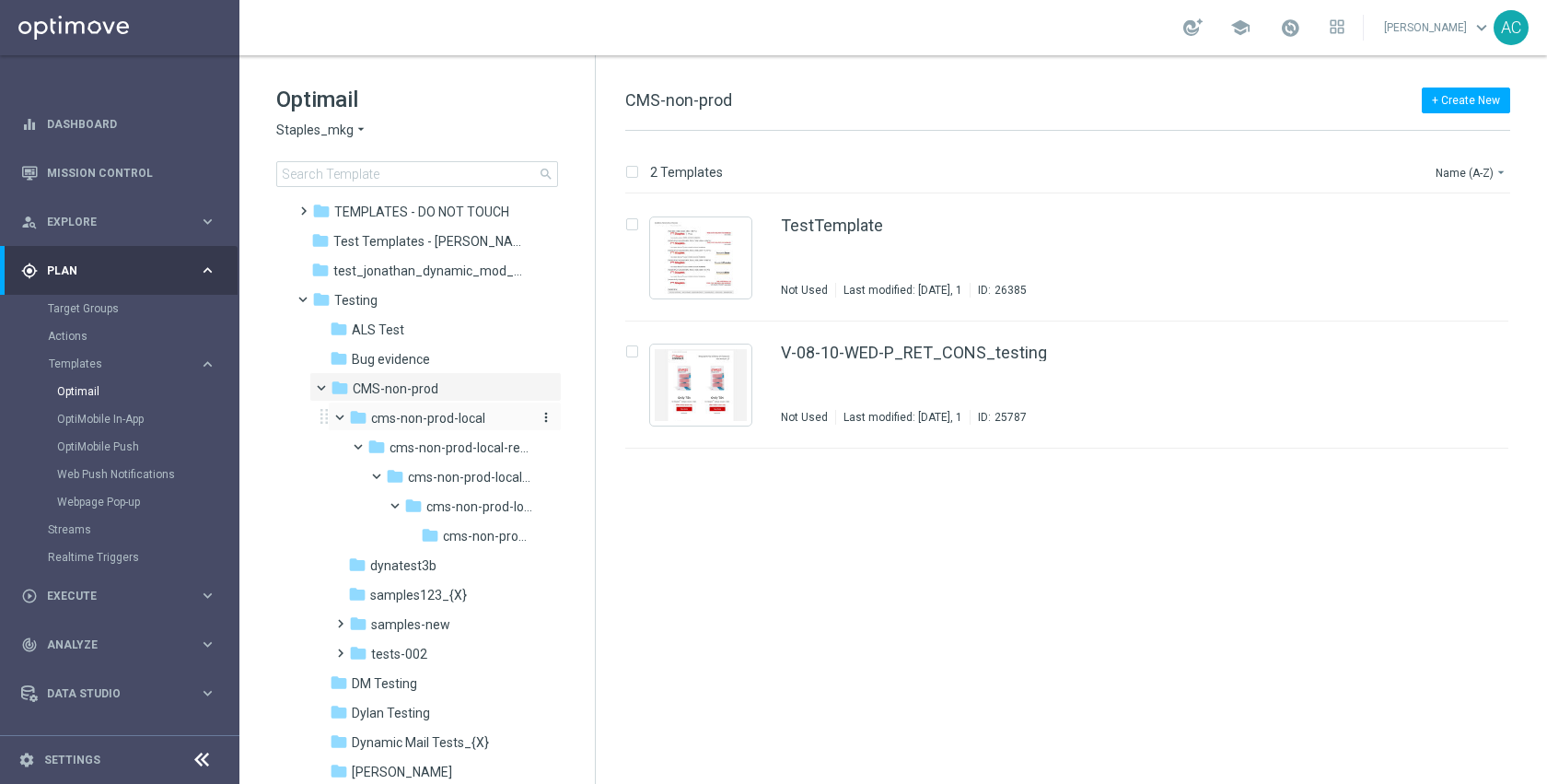
click at [433, 412] on span "cms-non-prod-local" at bounding box center [428, 418] width 115 height 17
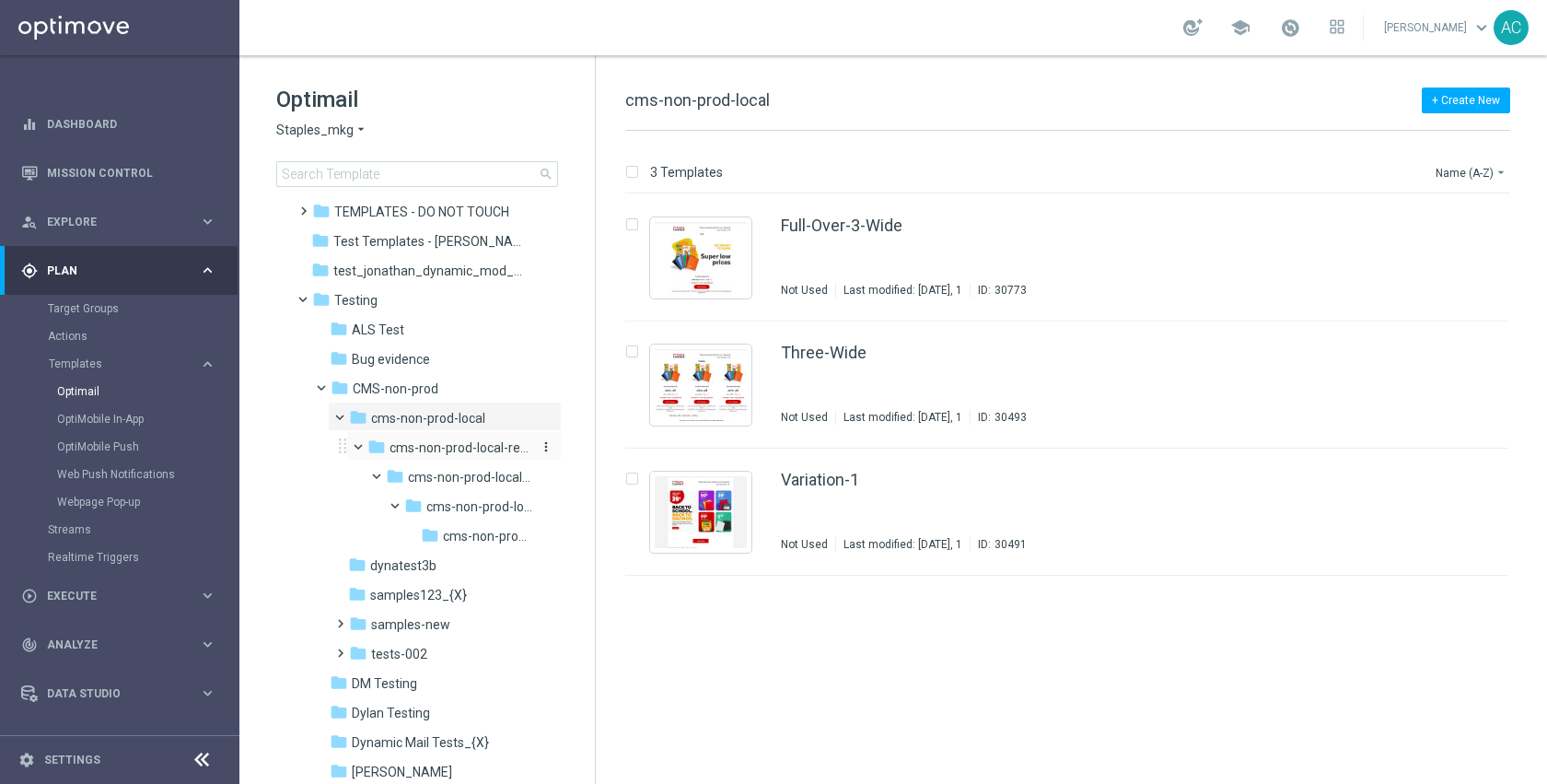
click at [435, 441] on span "cms-non-prod-local-retail-test" at bounding box center [461, 447] width 143 height 17
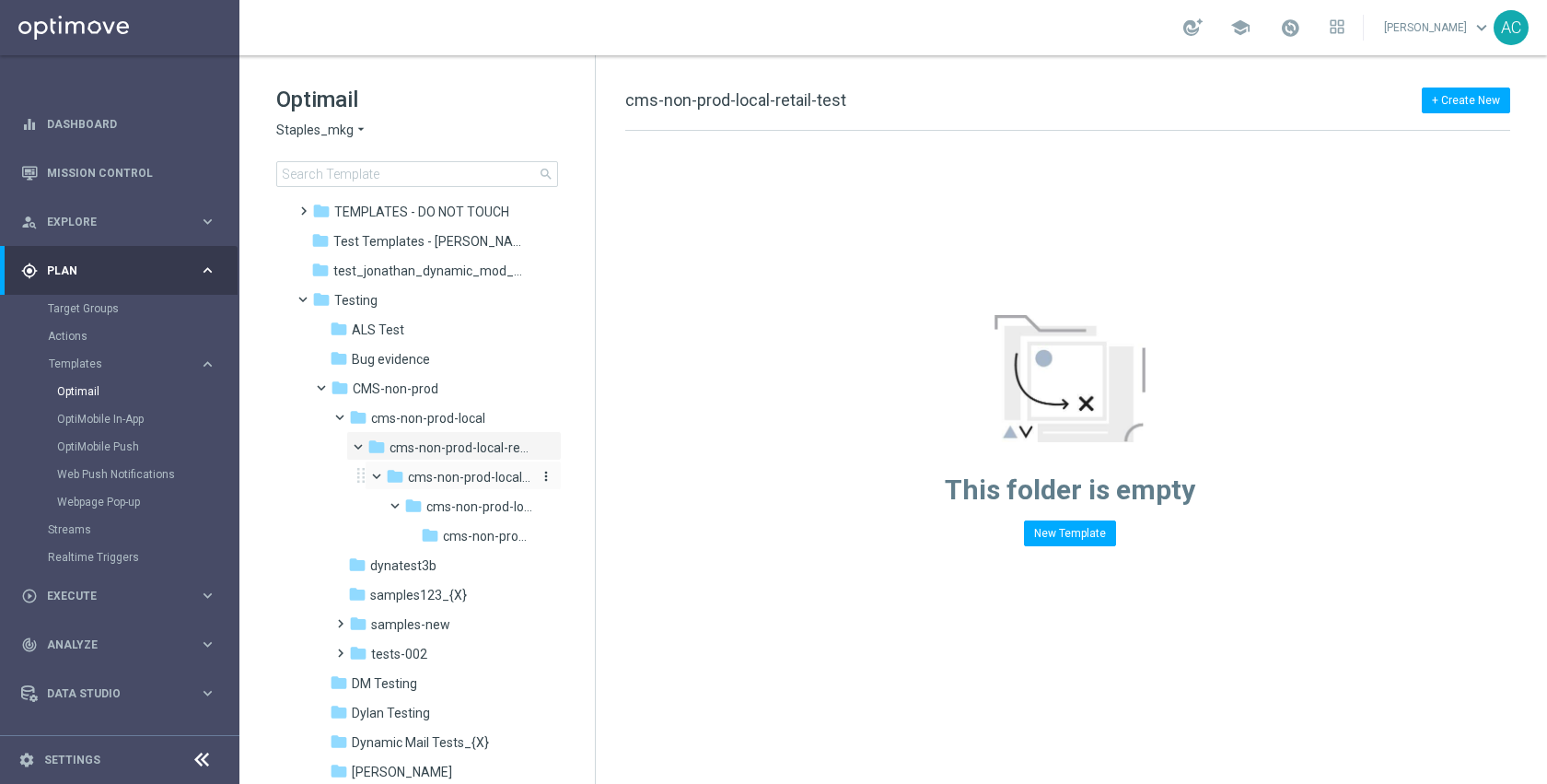
click at [443, 484] on span "cms-non-prod-local-retail-test-2022-test" at bounding box center [471, 477] width 125 height 17
click at [450, 503] on span "cms-non-prod-local-retail-test-2022-test-wo-2.27.22-test" at bounding box center [480, 506] width 107 height 17
click at [460, 531] on span "cms-non-prod-local-retail-test-2022-test-wo-2.27.22-test-2.27-[DATE]-test" at bounding box center [487, 535] width 88 height 17
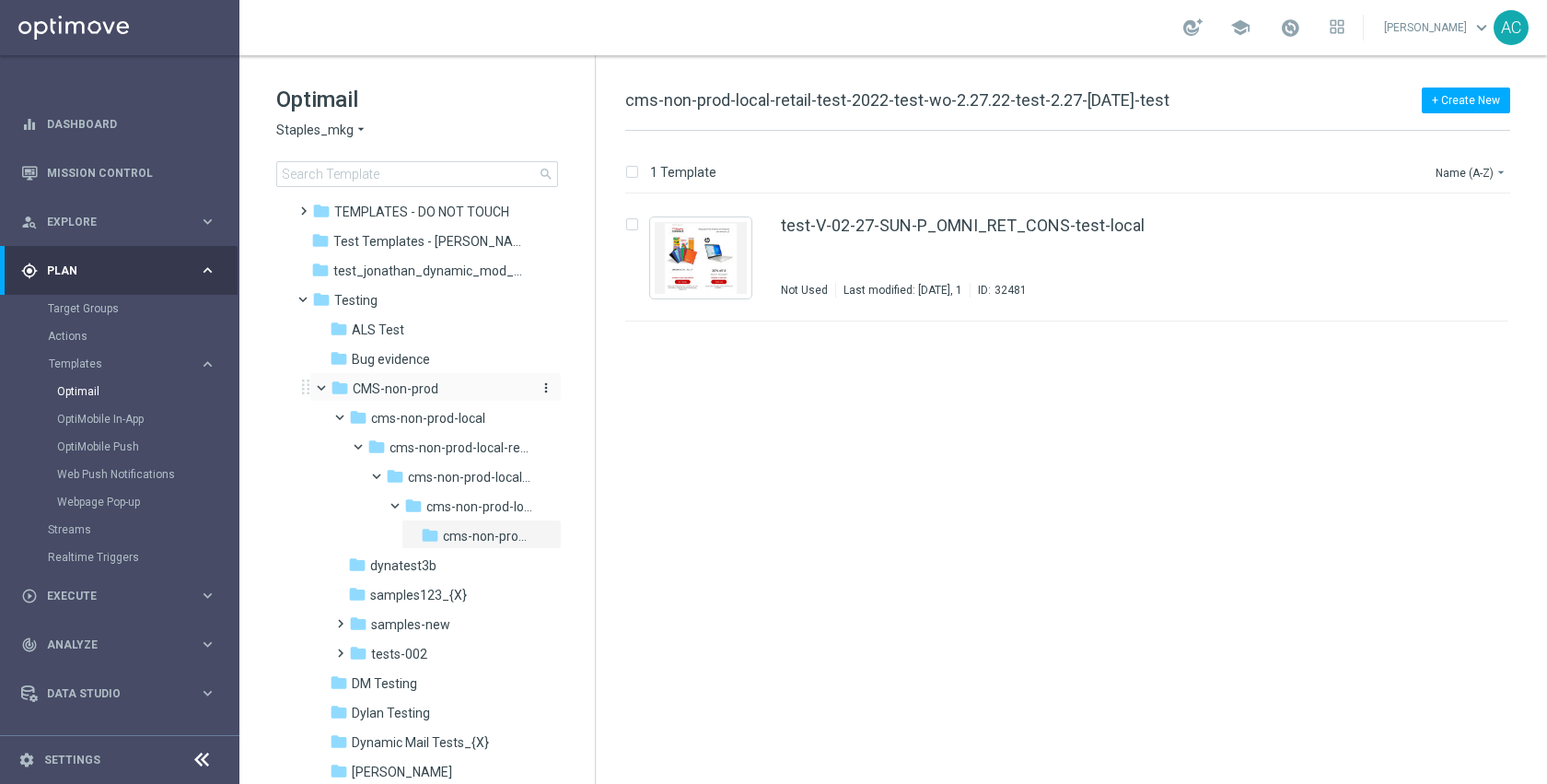
click at [410, 391] on span "CMS-non-prod" at bounding box center [395, 389] width 85 height 17
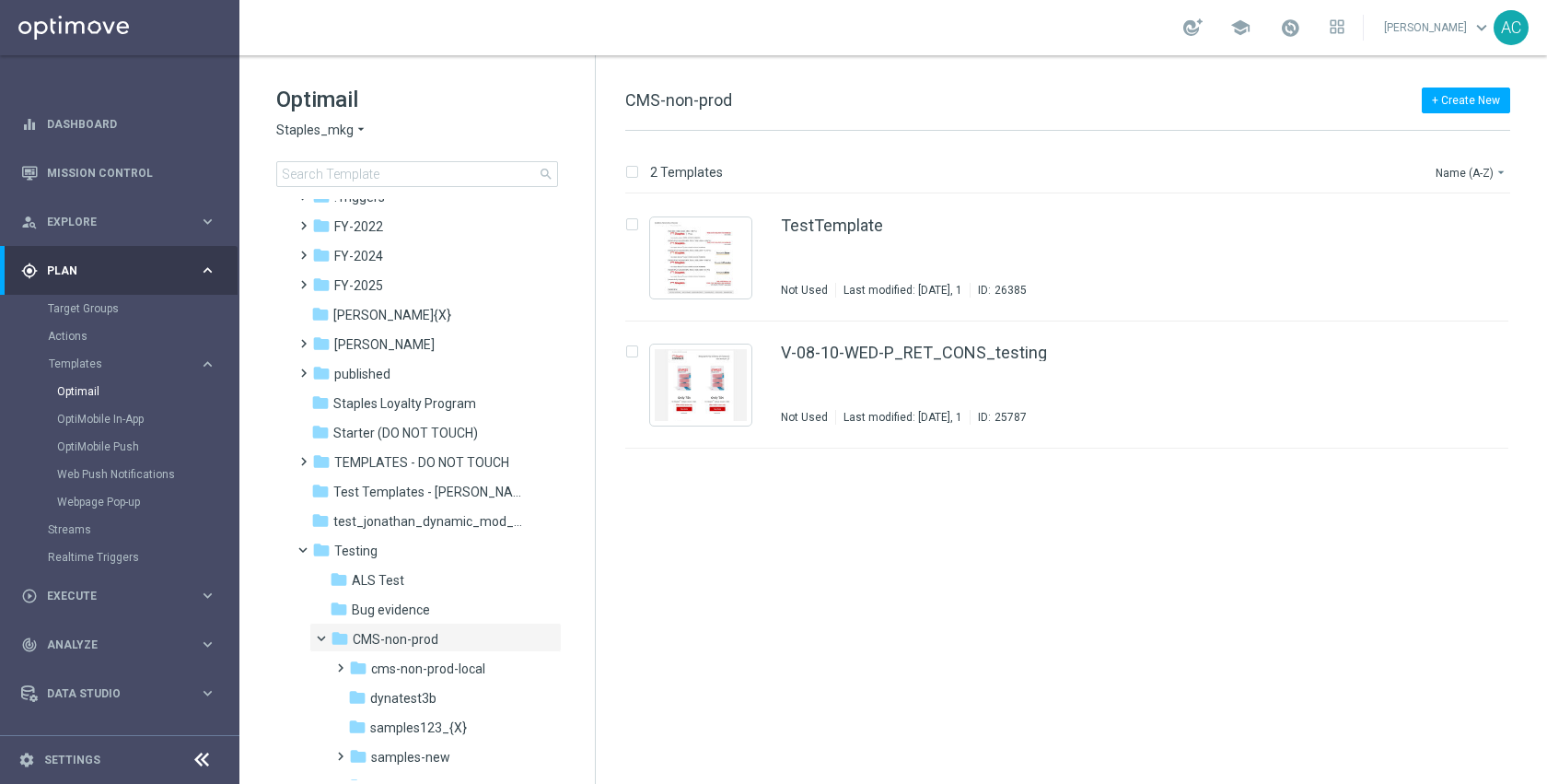
scroll to position [110, 0]
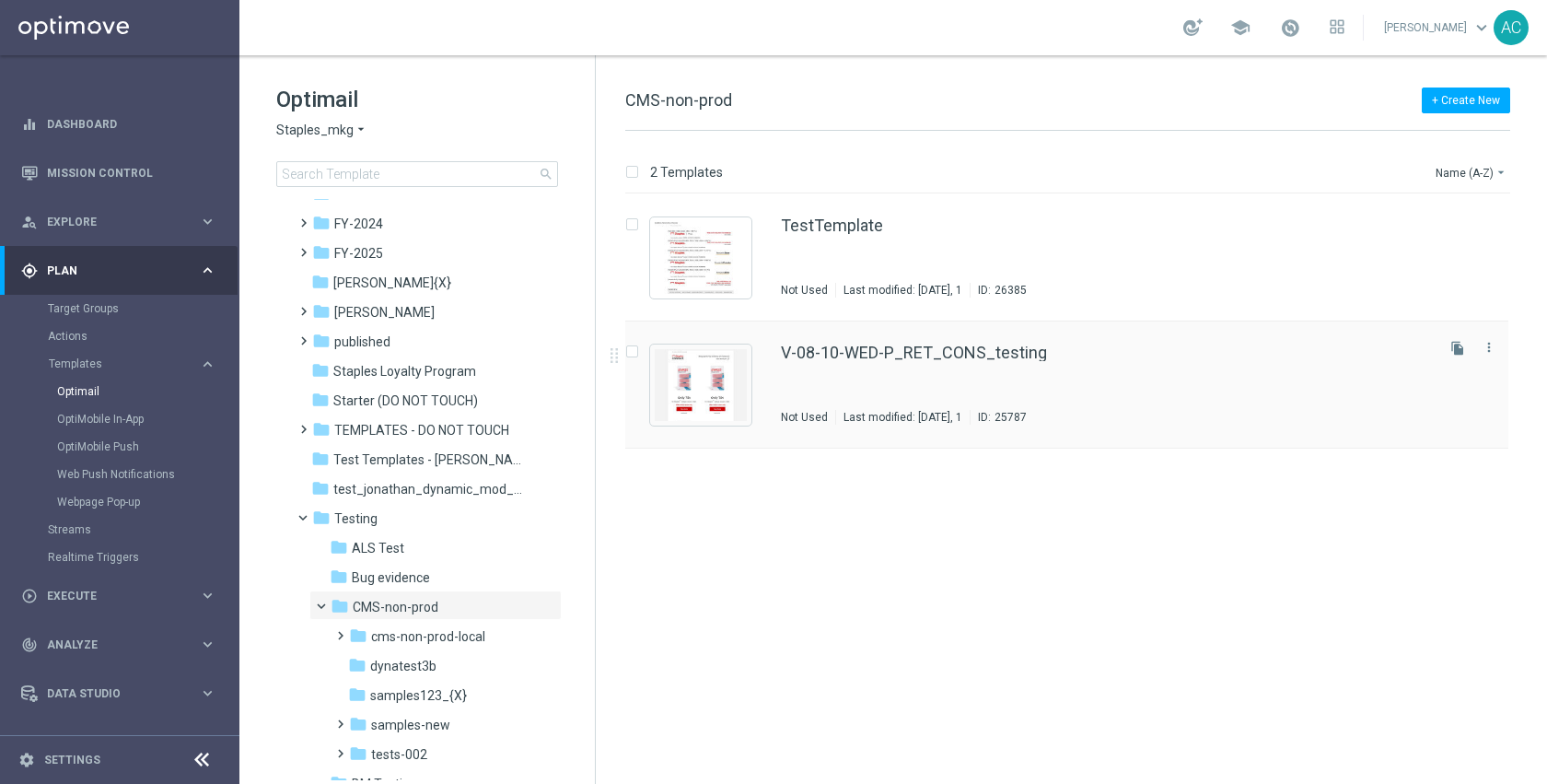
click at [920, 367] on div "V-08-10-WED-P_RET_CONS_testing Not Used Last modified: Monday, January 1, 1 ID:…" at bounding box center [1106, 385] width 650 height 80
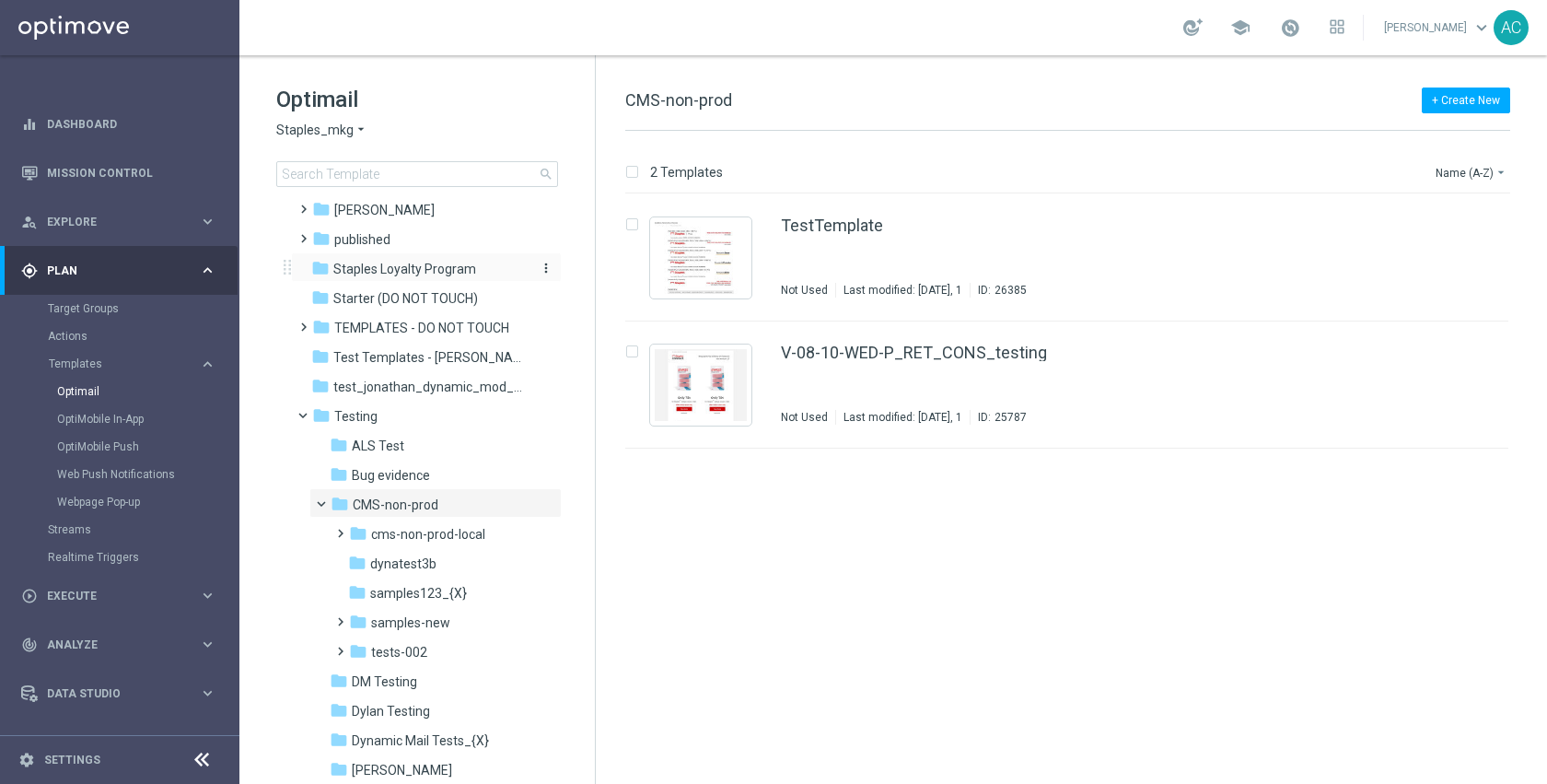
scroll to position [370, 0]
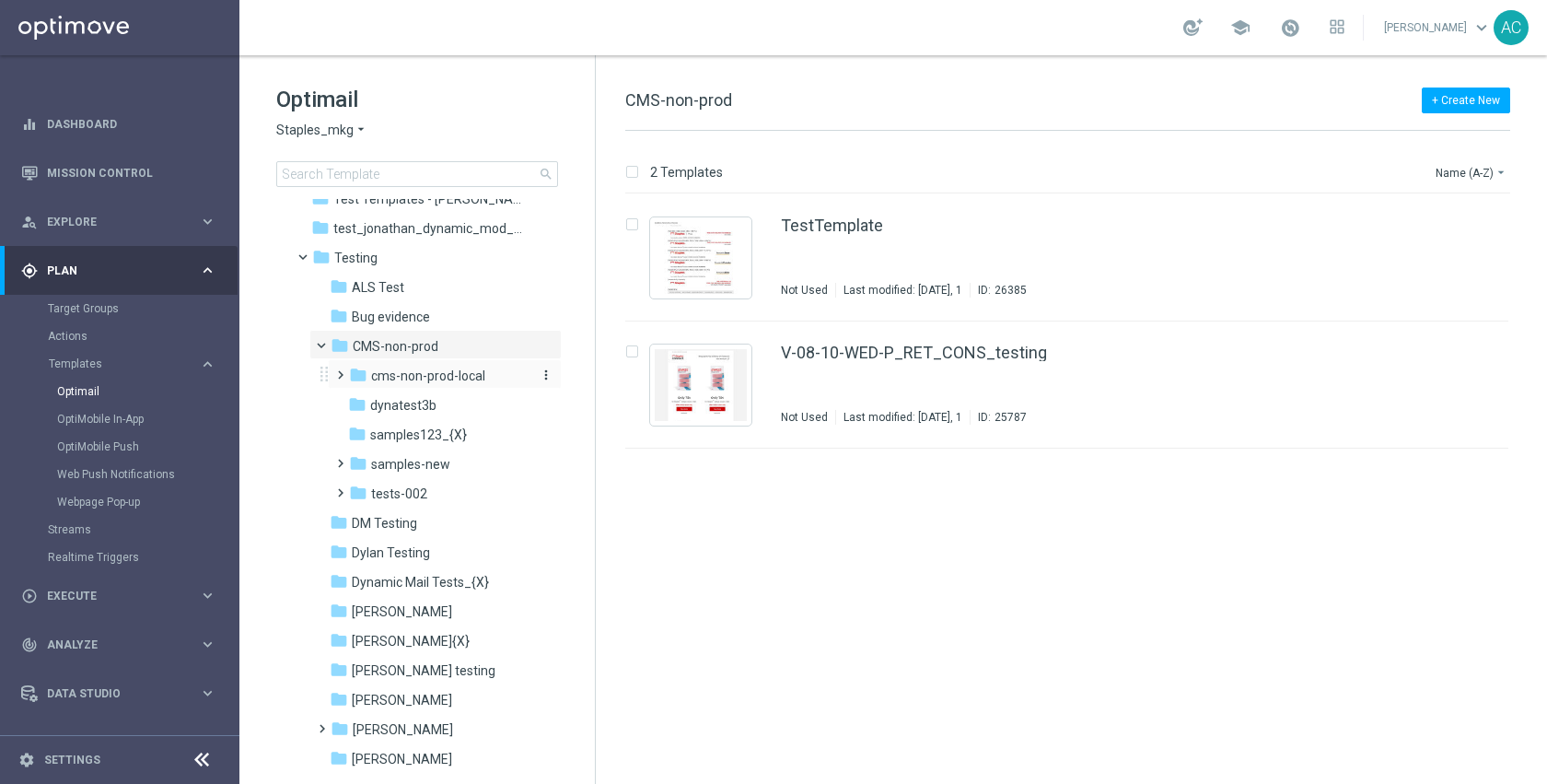
click at [414, 368] on span "cms-non-prod-local" at bounding box center [428, 375] width 115 height 17
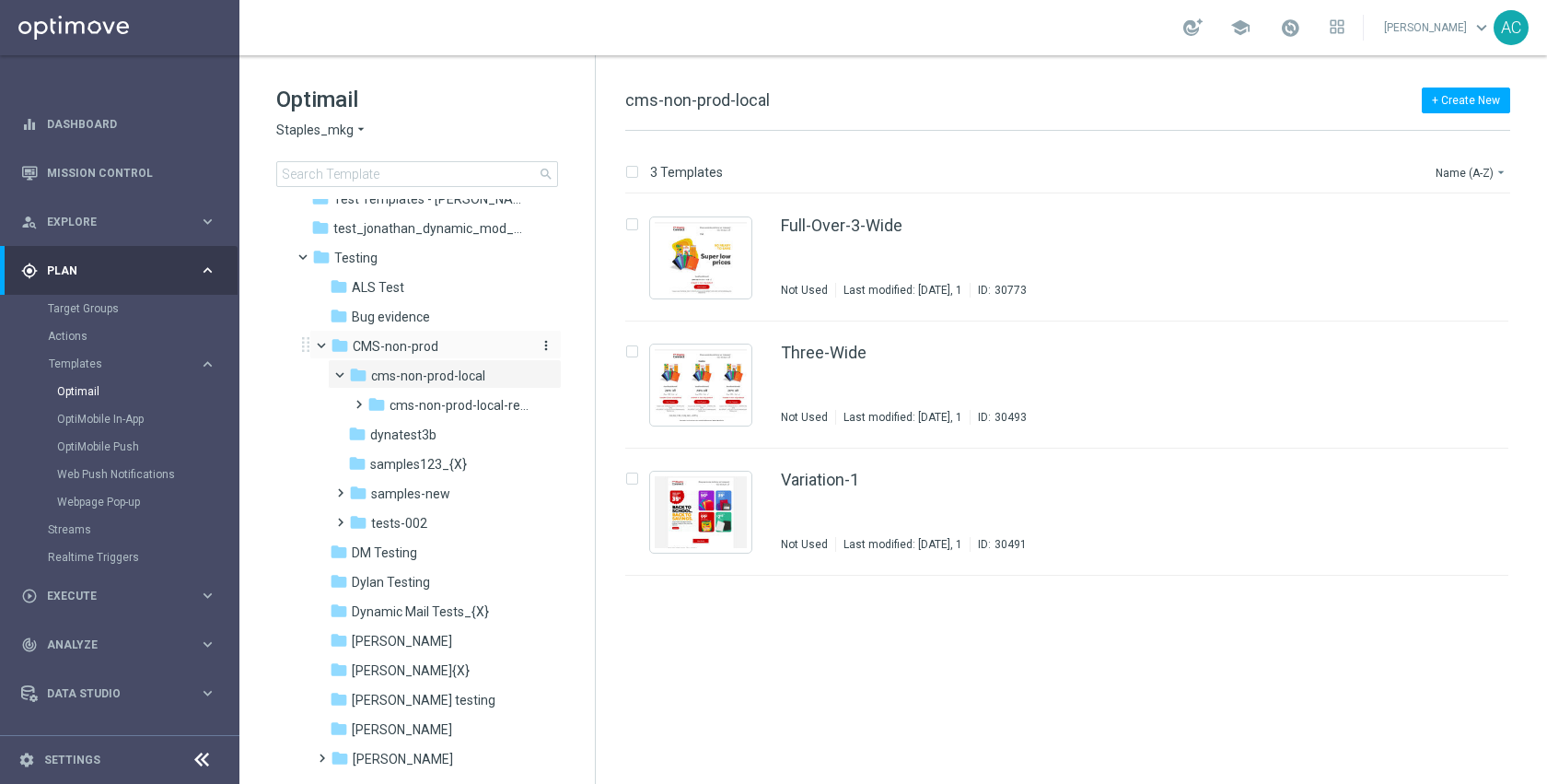
click at [409, 340] on span "CMS-non-prod" at bounding box center [395, 346] width 85 height 17
